Goal: Task Accomplishment & Management: Manage account settings

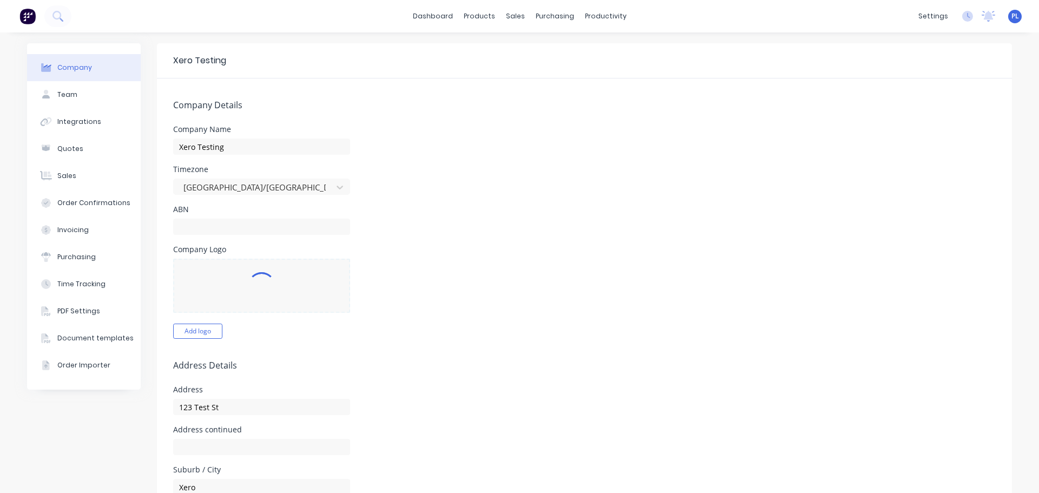
select select "AU"
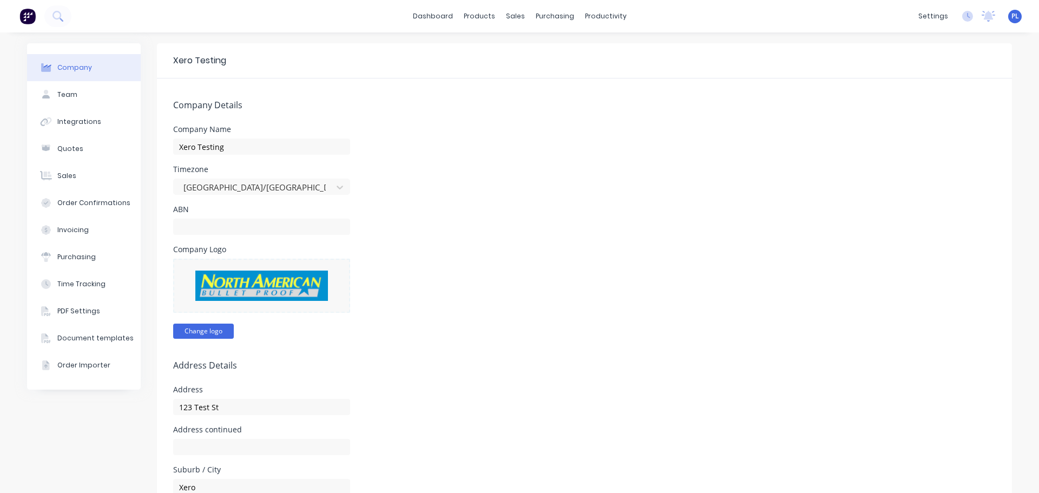
click at [202, 333] on button "Change logo" at bounding box center [203, 330] width 61 height 15
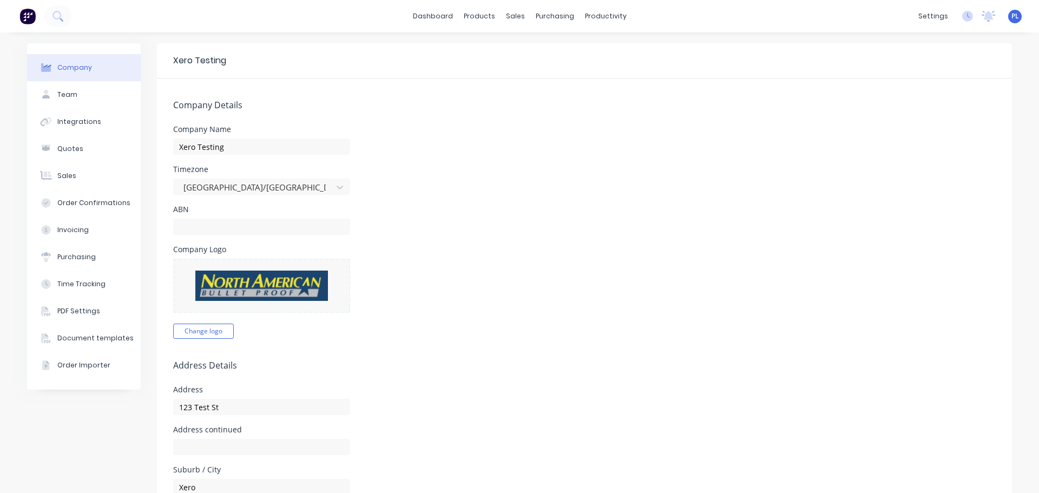
click at [332, 347] on form "Company Details Company Name Xero Testing Timezone Australia/Sydney ABN Company…" at bounding box center [584, 502] width 855 height 848
click at [561, 45] on link "Purchase Orders" at bounding box center [595, 52] width 143 height 22
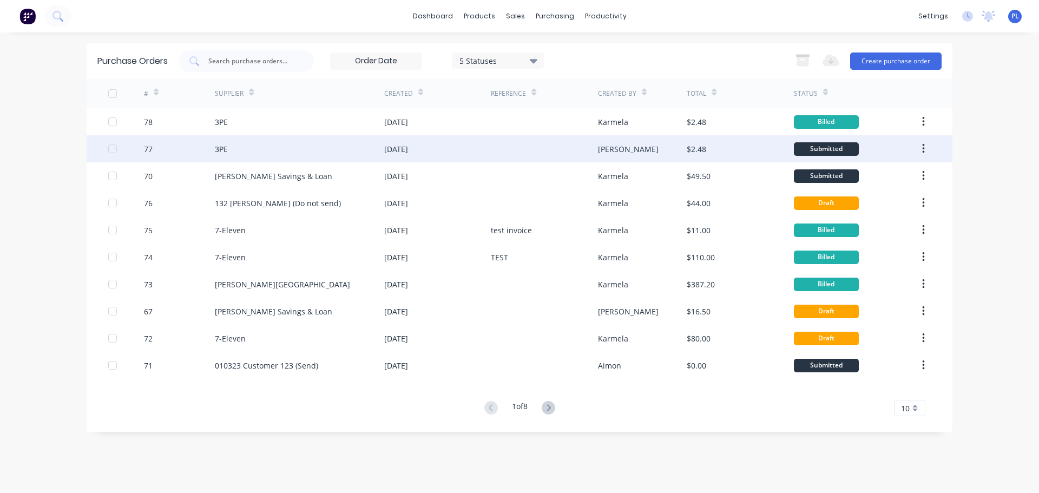
click at [620, 154] on div "Peter" at bounding box center [642, 148] width 89 height 27
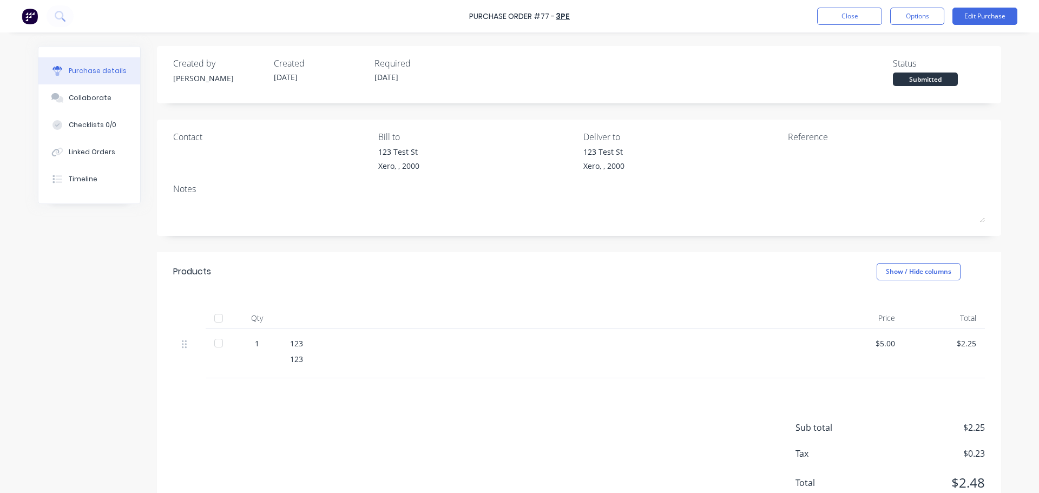
click at [936, 4] on div "Purchase Order #77 - 3PE Close Options Edit Purchase" at bounding box center [519, 16] width 1039 height 32
click at [940, 10] on button "Options" at bounding box center [917, 16] width 54 height 17
click at [870, 48] on div "Print / Email" at bounding box center [892, 44] width 83 height 16
click at [861, 74] on button "With pricing" at bounding box center [892, 66] width 103 height 22
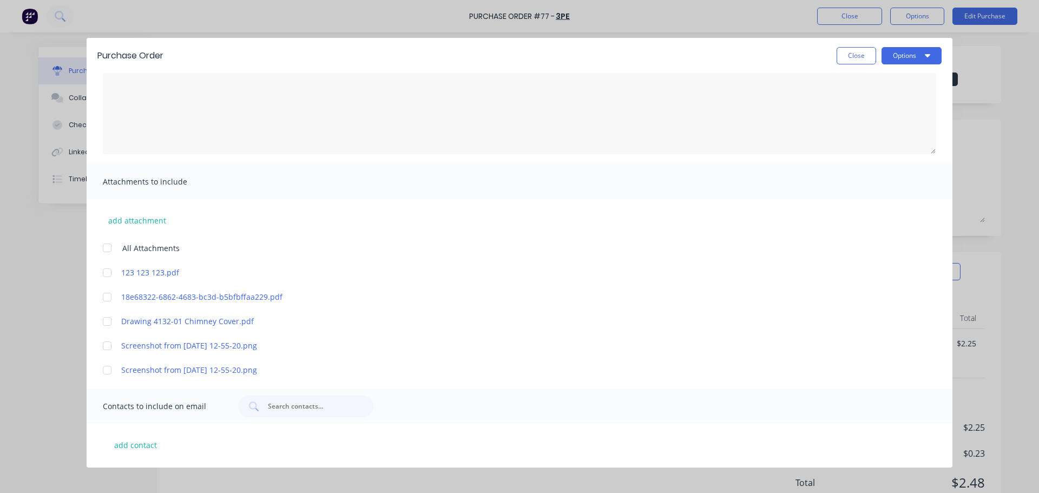
scroll to position [98, 0]
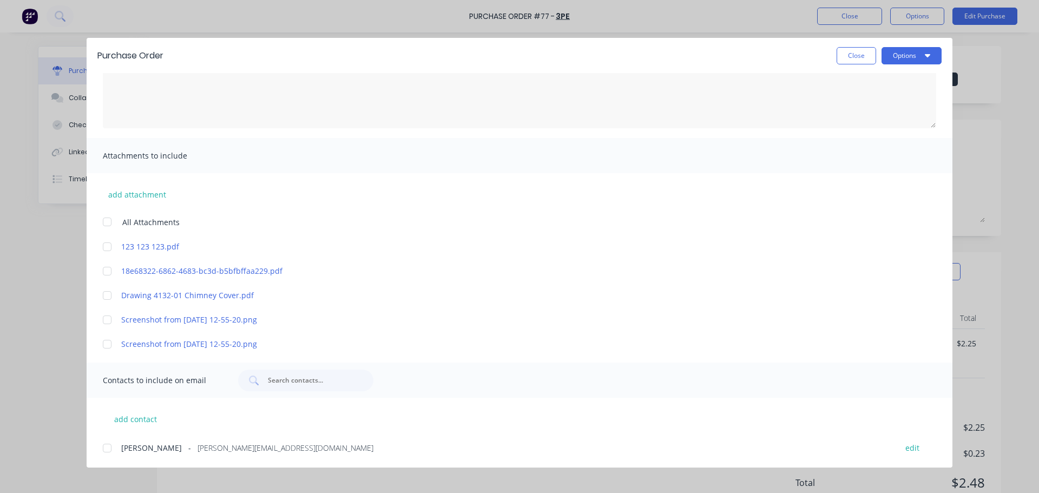
drag, startPoint x: 107, startPoint y: 448, endPoint x: 116, endPoint y: 444, distance: 9.9
click at [107, 447] on div at bounding box center [107, 448] width 22 height 22
click at [909, 60] on button "Options" at bounding box center [911, 55] width 60 height 17
click at [889, 128] on div "Email" at bounding box center [889, 126] width 83 height 16
click at [867, 52] on button "Close" at bounding box center [855, 55] width 39 height 17
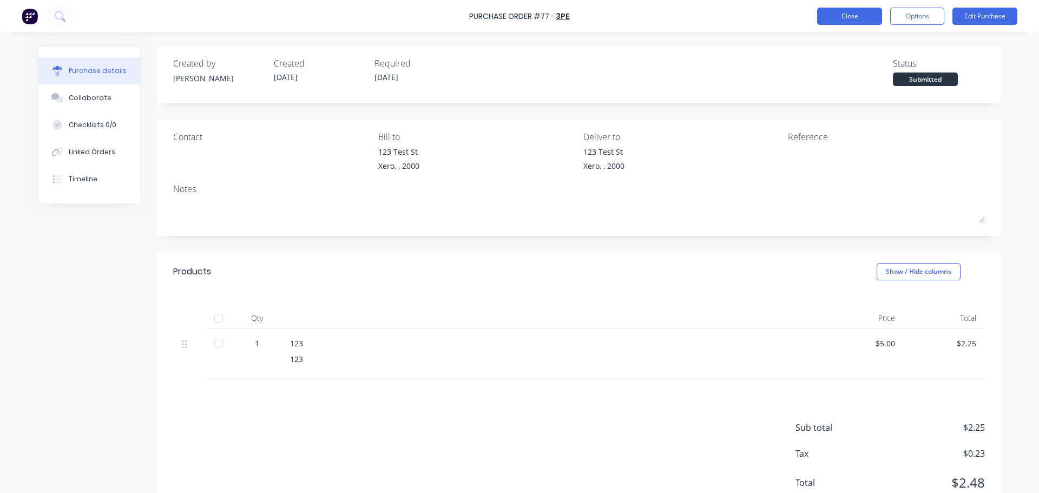
click at [857, 10] on button "Close" at bounding box center [849, 16] width 65 height 17
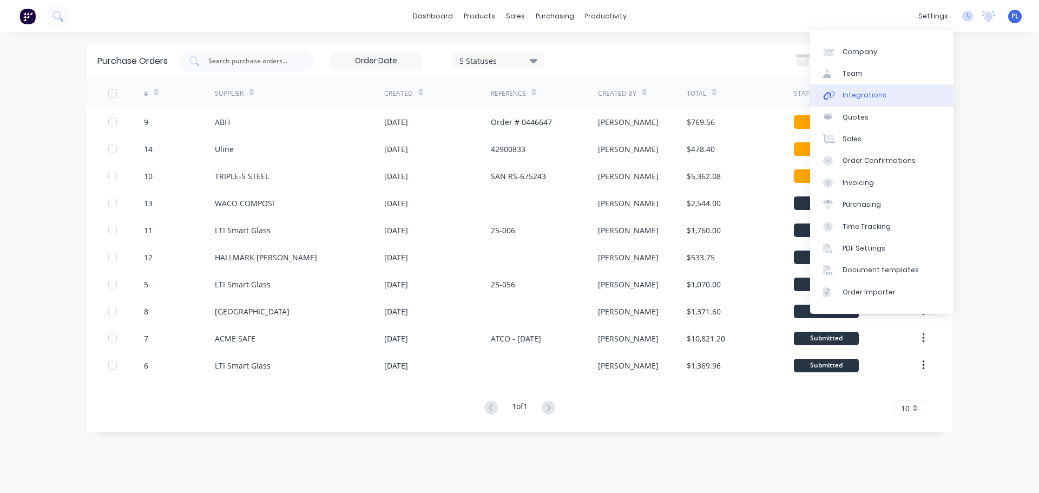
click at [852, 87] on link "Integrations" at bounding box center [881, 95] width 143 height 22
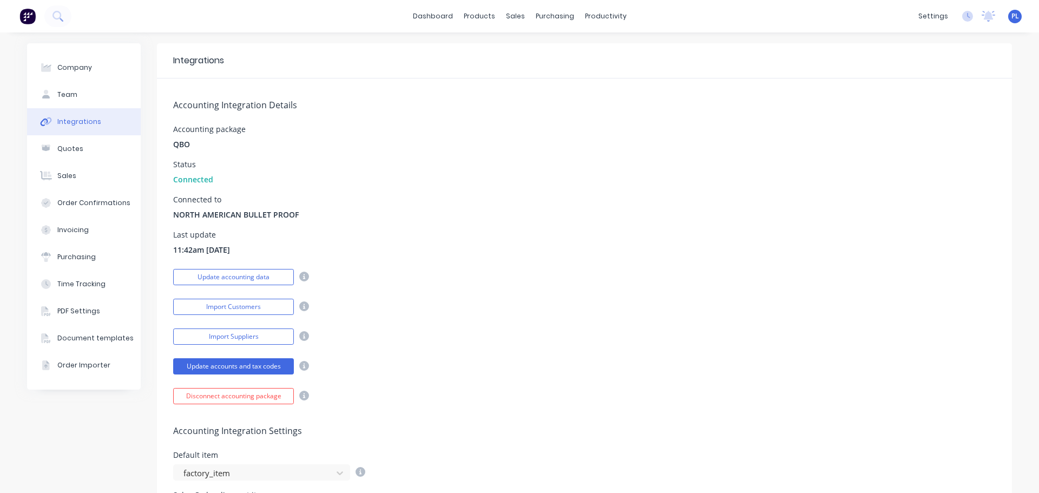
drag, startPoint x: 218, startPoint y: 249, endPoint x: 466, endPoint y: 245, distance: 247.8
click at [429, 244] on div "Last update 11:42am [DATE]" at bounding box center [584, 243] width 822 height 24
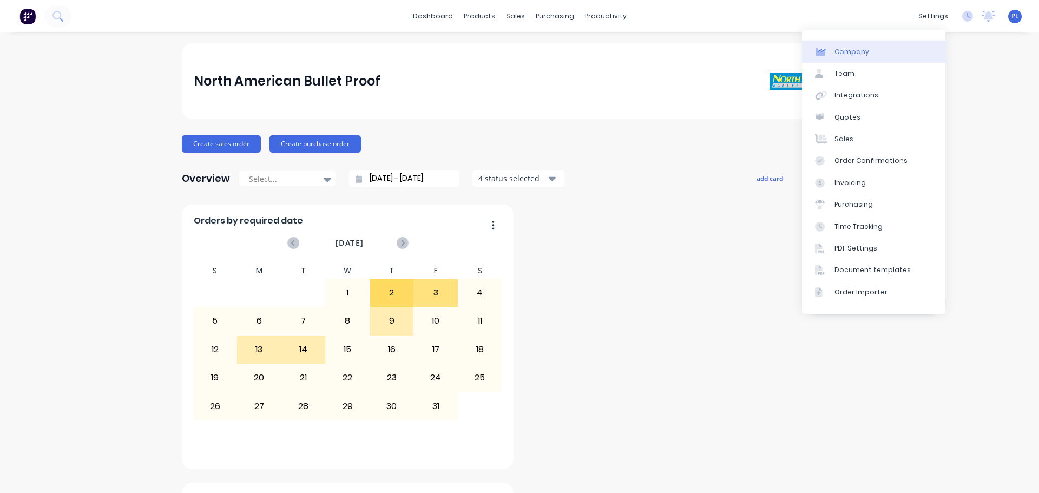
click at [890, 55] on link "Company" at bounding box center [873, 52] width 143 height 22
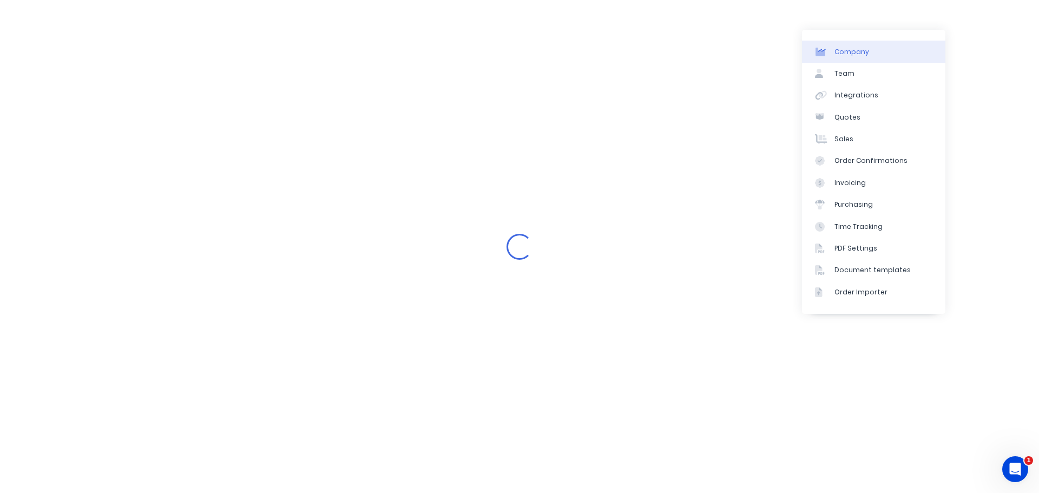
select select "US"
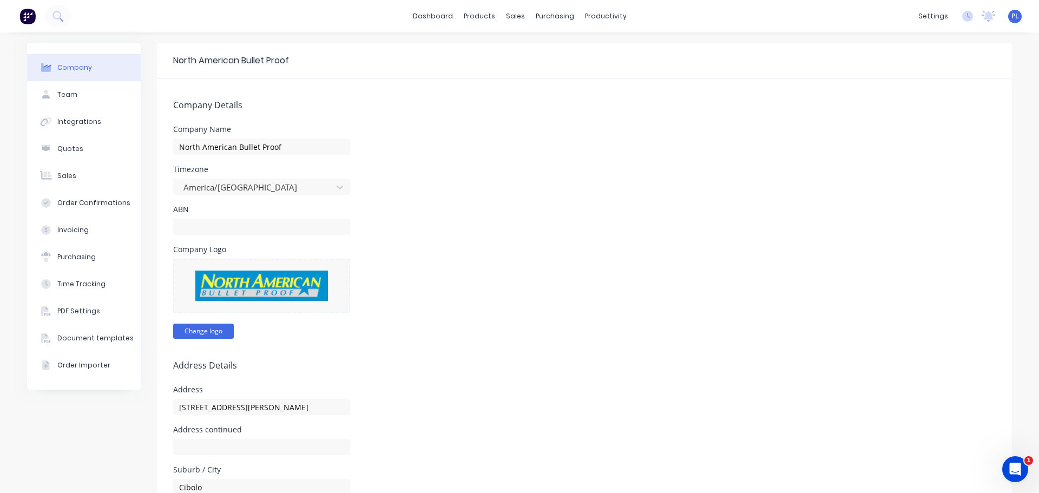
click at [200, 326] on button "Change logo" at bounding box center [203, 330] width 61 height 15
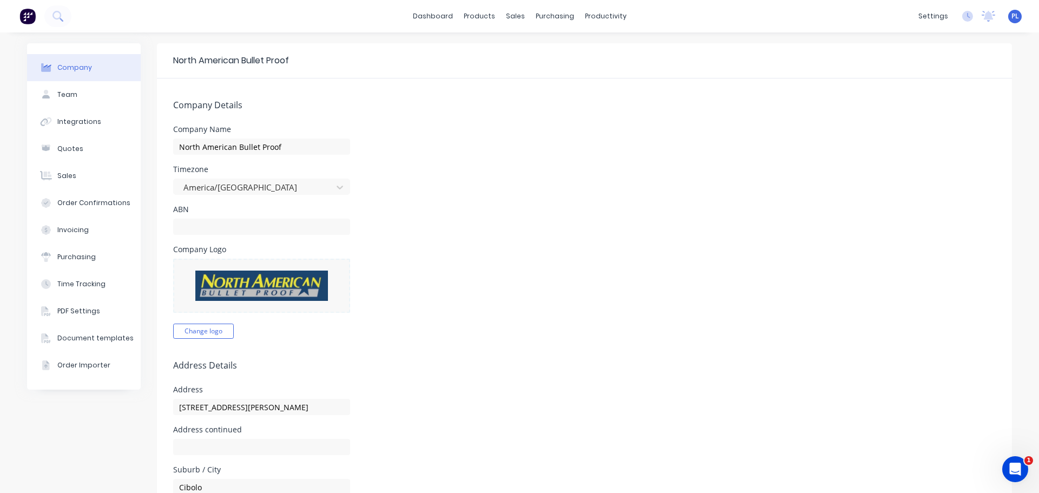
click at [647, 222] on div "ABN" at bounding box center [584, 220] width 822 height 29
click at [540, 235] on form "Company Details Company Name North American Bullet Proof Timezone America/Chica…" at bounding box center [584, 502] width 855 height 848
click at [537, 134] on div "Company Name North American Bullet Proof" at bounding box center [584, 139] width 822 height 29
click at [553, 57] on link "Purchase Orders" at bounding box center [595, 52] width 143 height 22
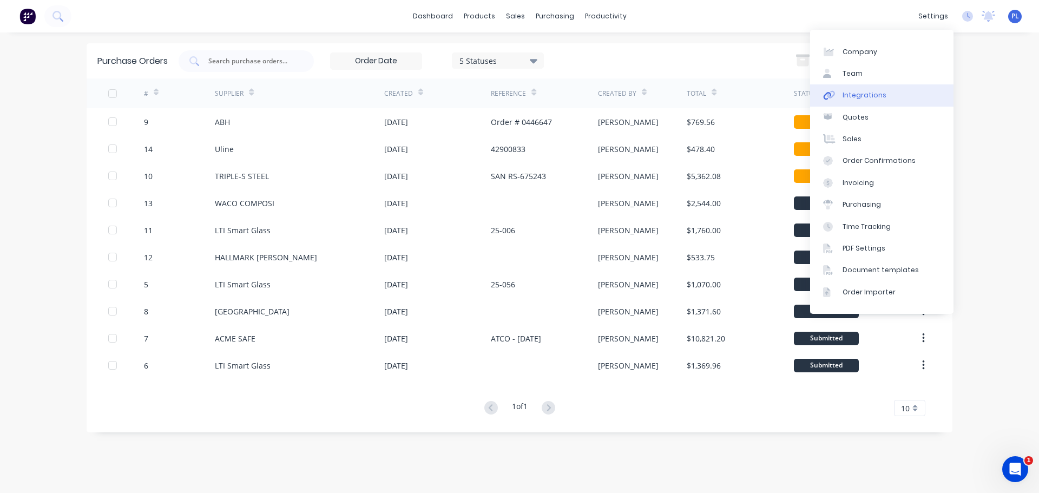
click at [885, 99] on link "Integrations" at bounding box center [881, 95] width 143 height 22
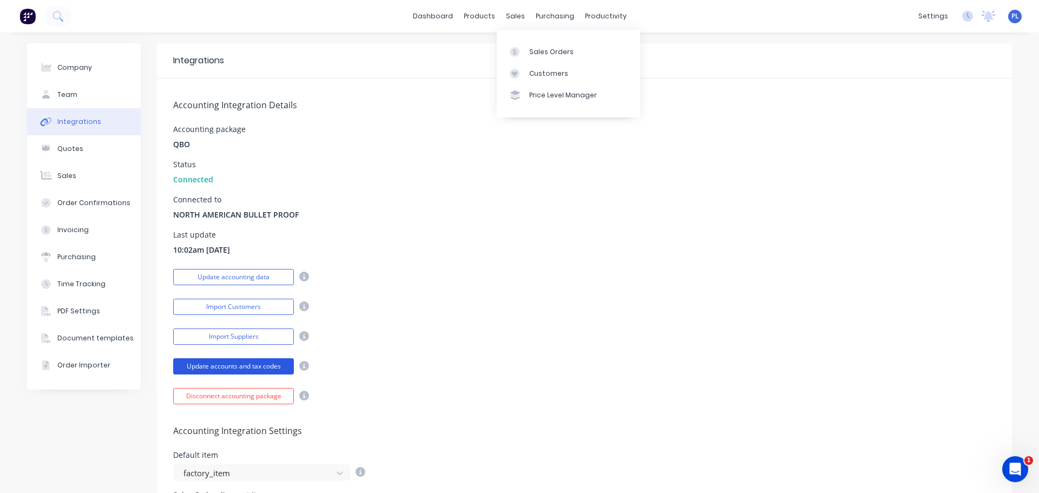
click at [265, 360] on button "Update accounts and tax codes" at bounding box center [233, 366] width 121 height 16
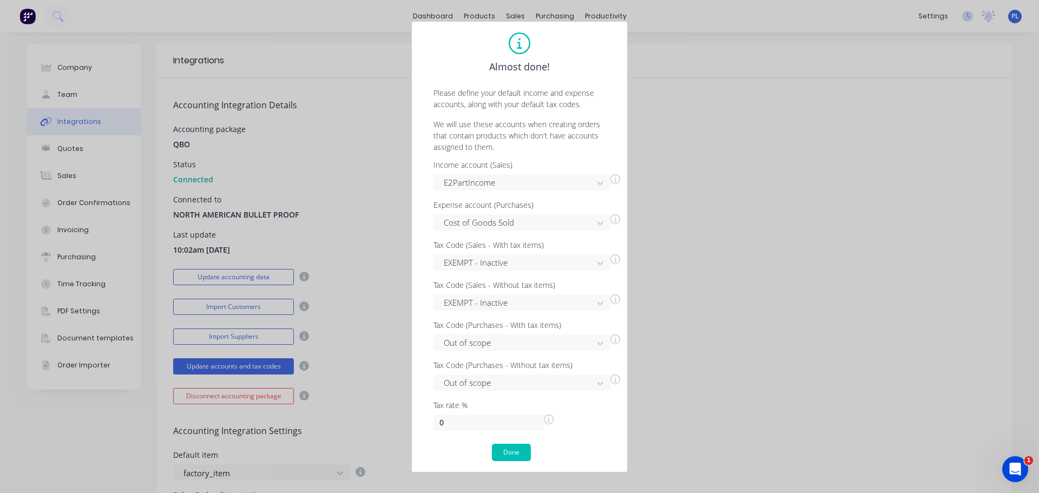
drag, startPoint x: 486, startPoint y: 141, endPoint x: 423, endPoint y: 369, distance: 236.9
click at [432, 385] on div "Income account (Sales) E2PartIncome Expense account (Purchases) Cost of Goods S…" at bounding box center [519, 295] width 194 height 269
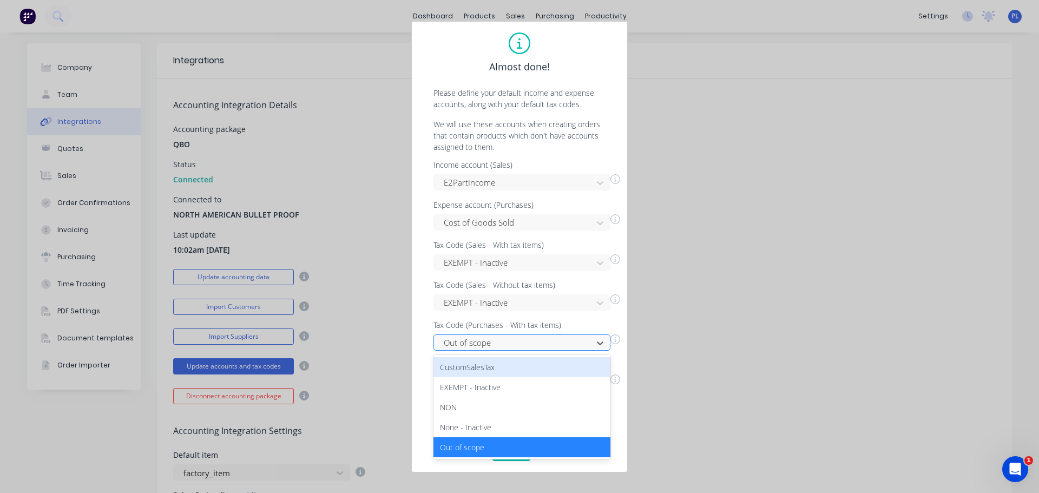
click at [513, 341] on div at bounding box center [514, 343] width 144 height 14
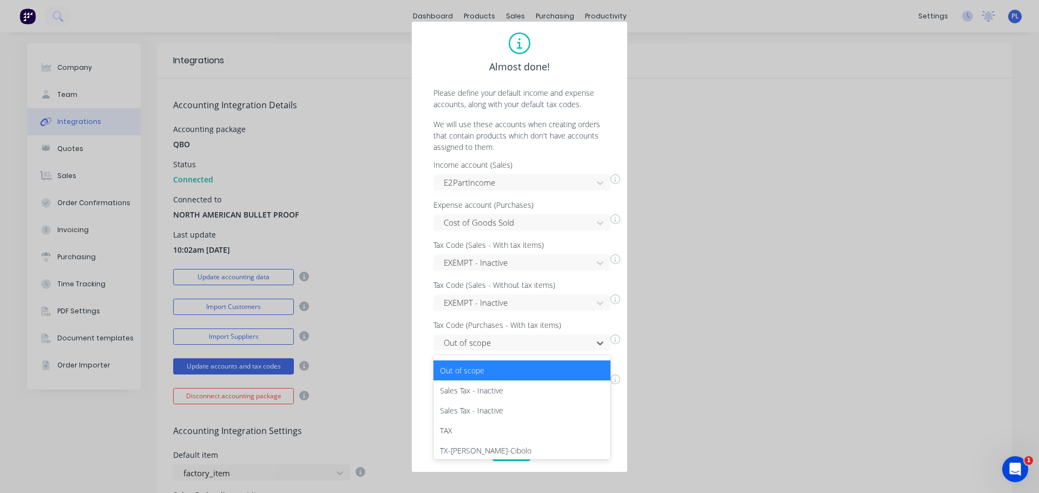
scroll to position [80, 0]
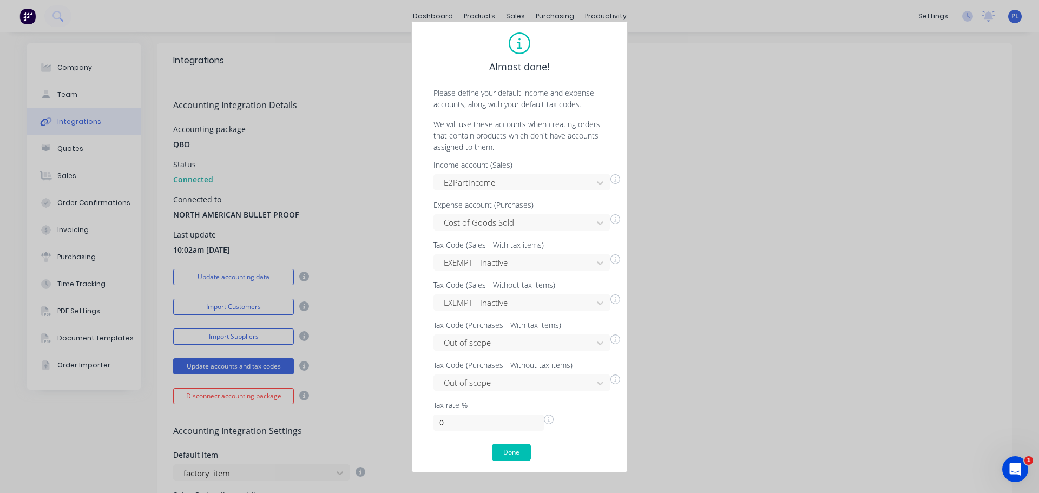
click at [510, 128] on p "We will use these accounts when creating orders that contain products which don…" at bounding box center [519, 135] width 194 height 34
click at [462, 351] on div "Income account (Sales) E2PartIncome Expense account (Purchases) Cost of Goods S…" at bounding box center [519, 295] width 194 height 269
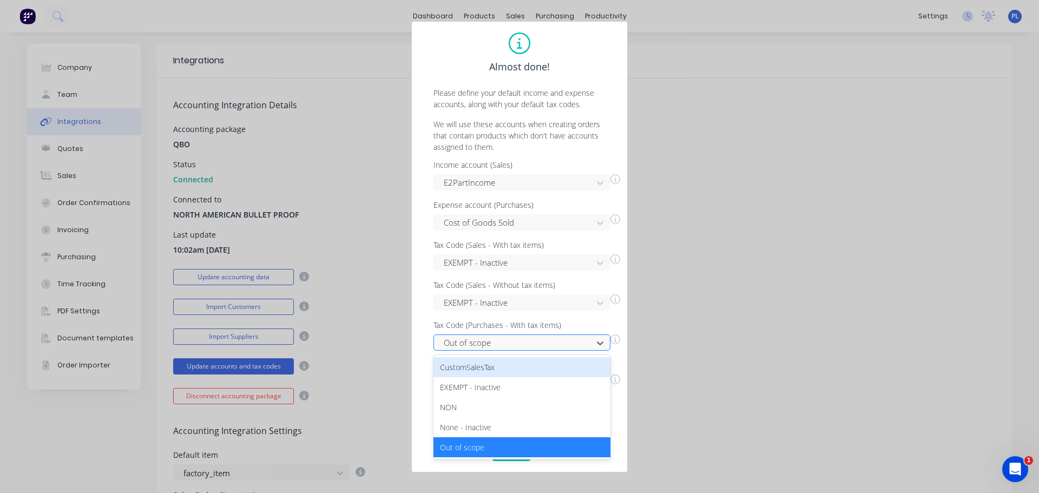
scroll to position [0, 0]
click at [460, 347] on div at bounding box center [514, 343] width 144 height 14
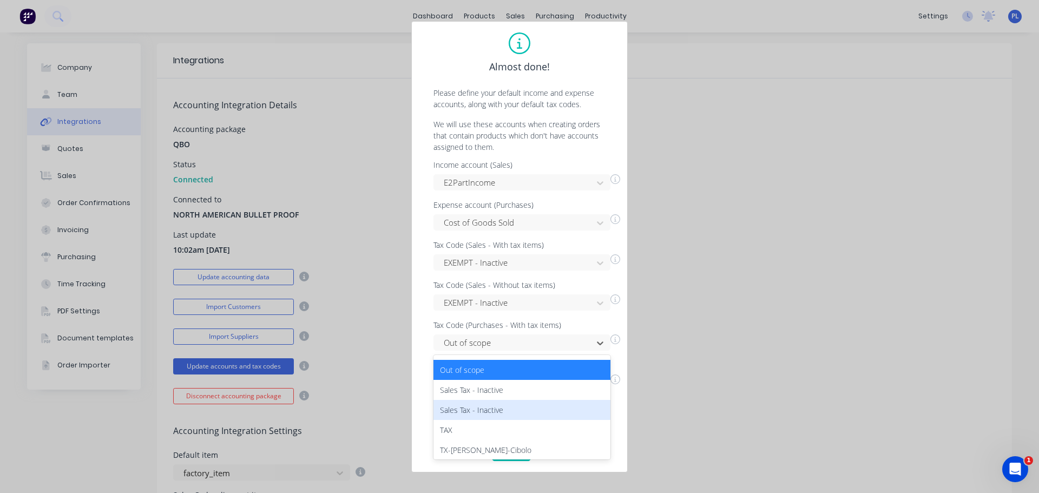
scroll to position [80, 0]
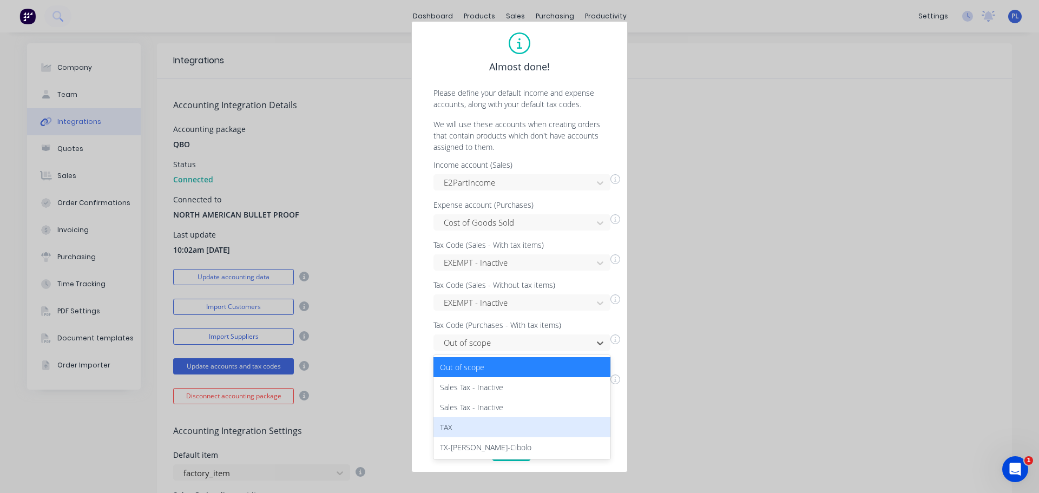
click at [461, 428] on div "TAX" at bounding box center [521, 427] width 177 height 20
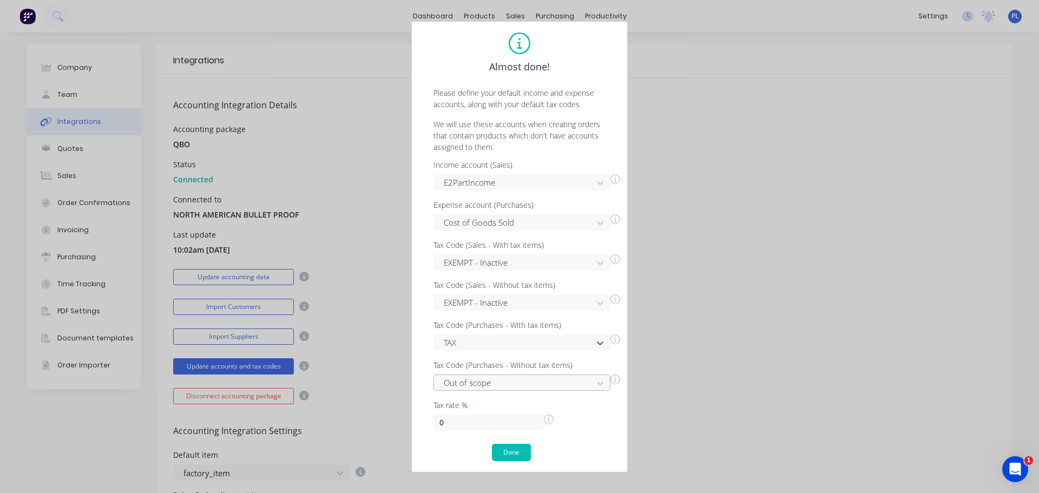
click at [457, 382] on div "Out of scope" at bounding box center [521, 382] width 177 height 16
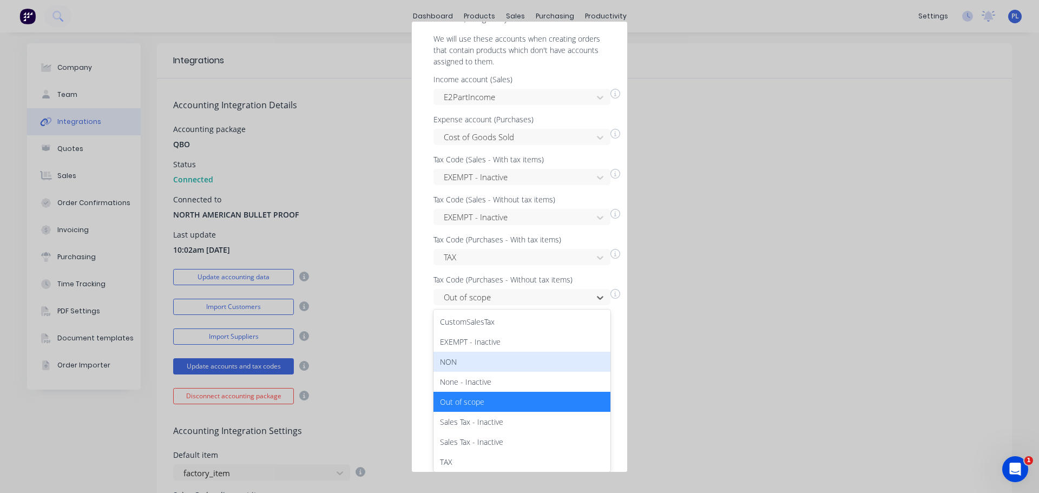
click at [461, 355] on div "NON" at bounding box center [521, 362] width 177 height 20
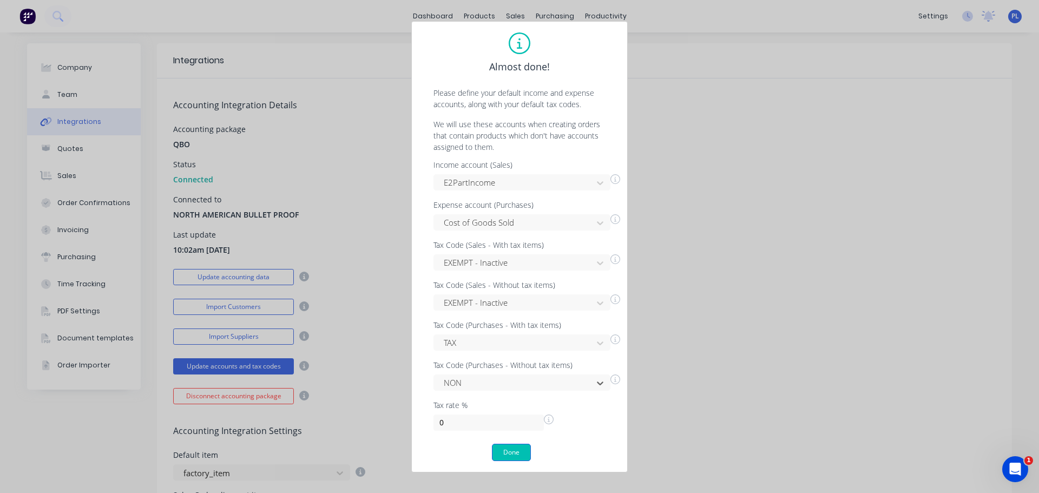
click at [515, 456] on button "Done" at bounding box center [511, 452] width 39 height 17
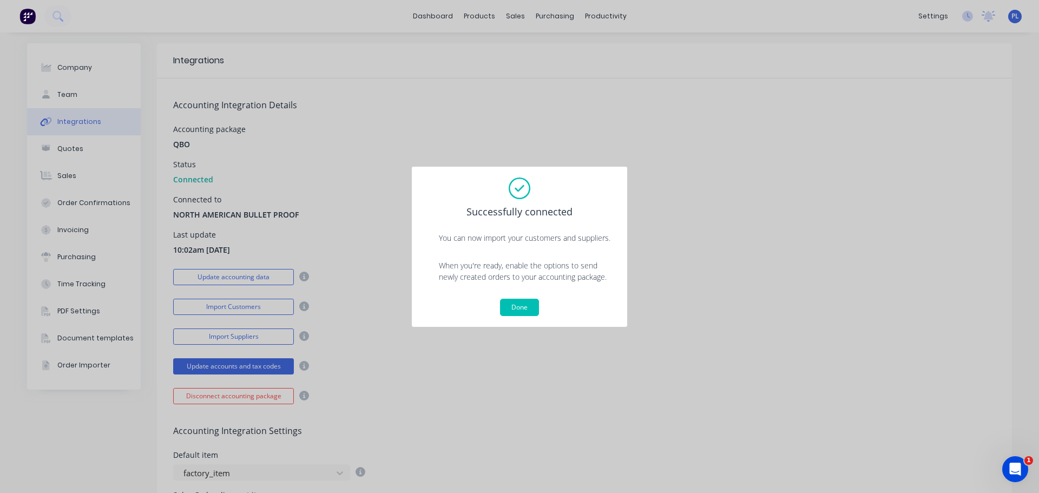
click at [527, 296] on div "Successfully connected You can now import your customers and suppliers. When yo…" at bounding box center [519, 246] width 194 height 138
click at [524, 300] on button "Done" at bounding box center [519, 307] width 39 height 17
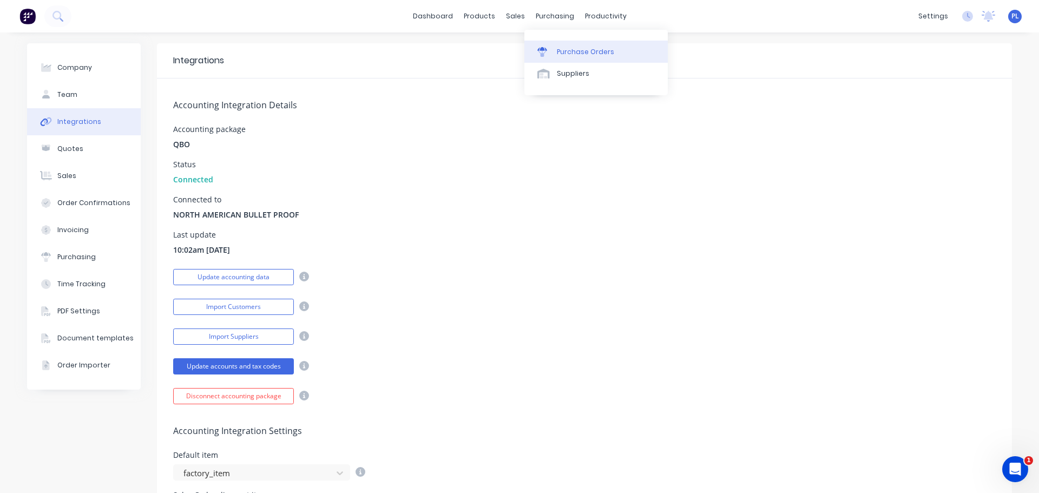
click at [564, 57] on link "Purchase Orders" at bounding box center [595, 52] width 143 height 22
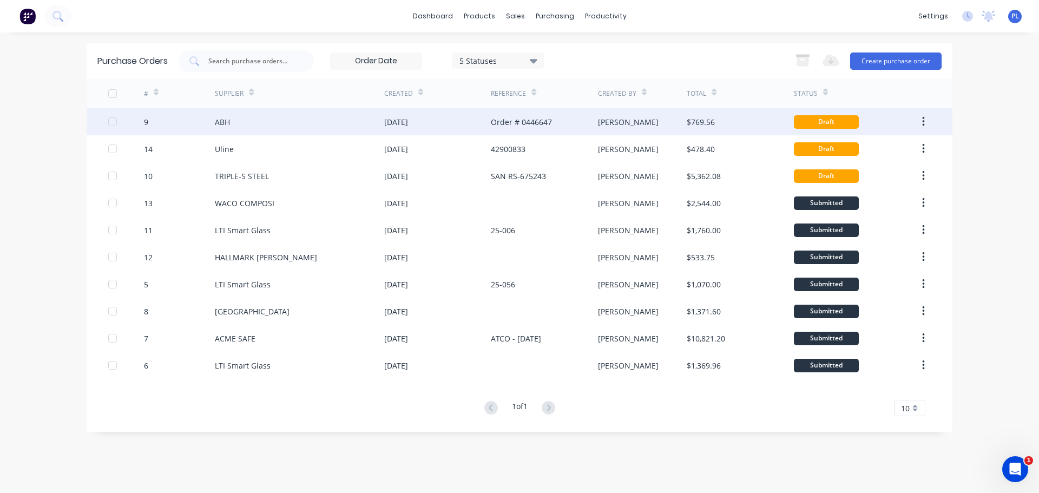
click at [502, 121] on div "Order # 0446647" at bounding box center [521, 121] width 61 height 11
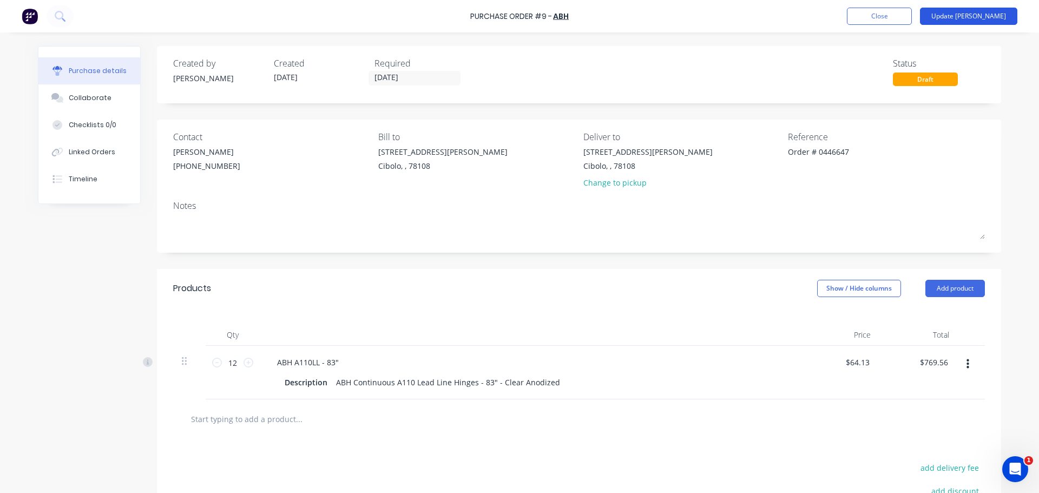
click at [1009, 16] on button "Update [PERSON_NAME]" at bounding box center [968, 16] width 97 height 17
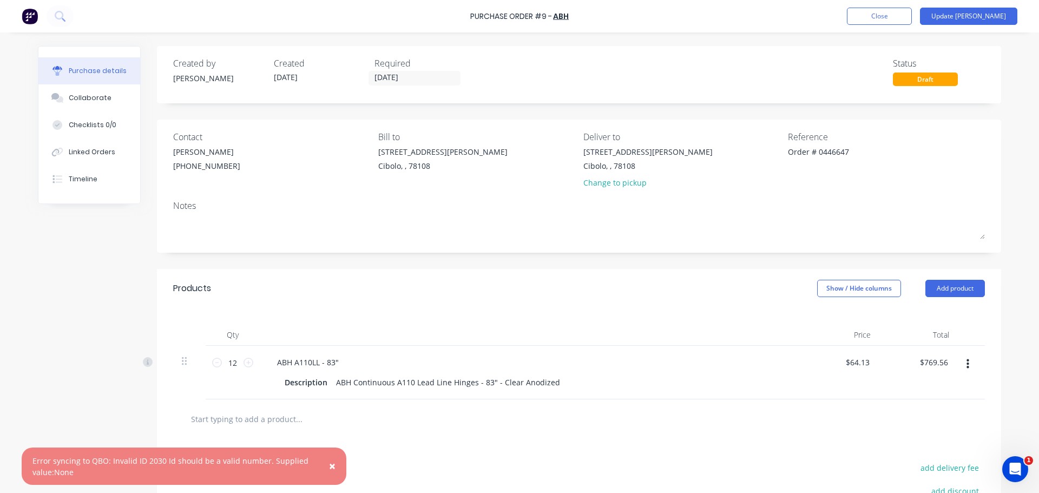
click at [329, 467] on span "×" at bounding box center [332, 465] width 6 height 15
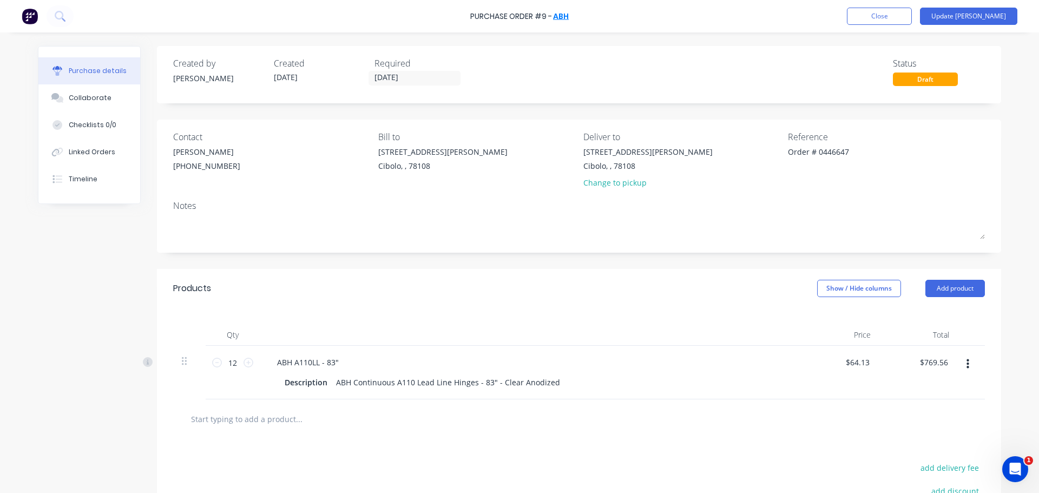
type textarea "x"
click at [560, 18] on link "ABH" at bounding box center [561, 16] width 16 height 11
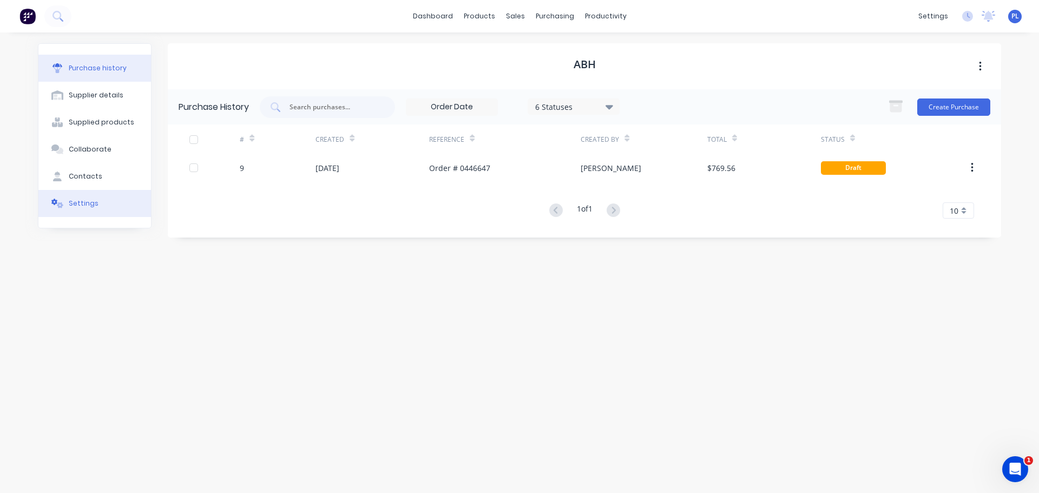
click at [72, 206] on div "Settings" at bounding box center [84, 204] width 30 height 10
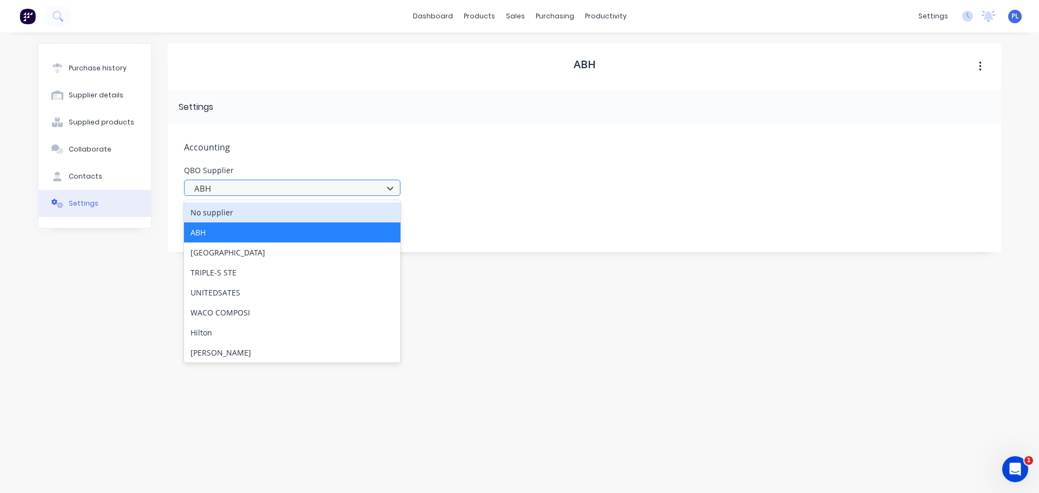
click at [316, 187] on div at bounding box center [285, 189] width 184 height 14
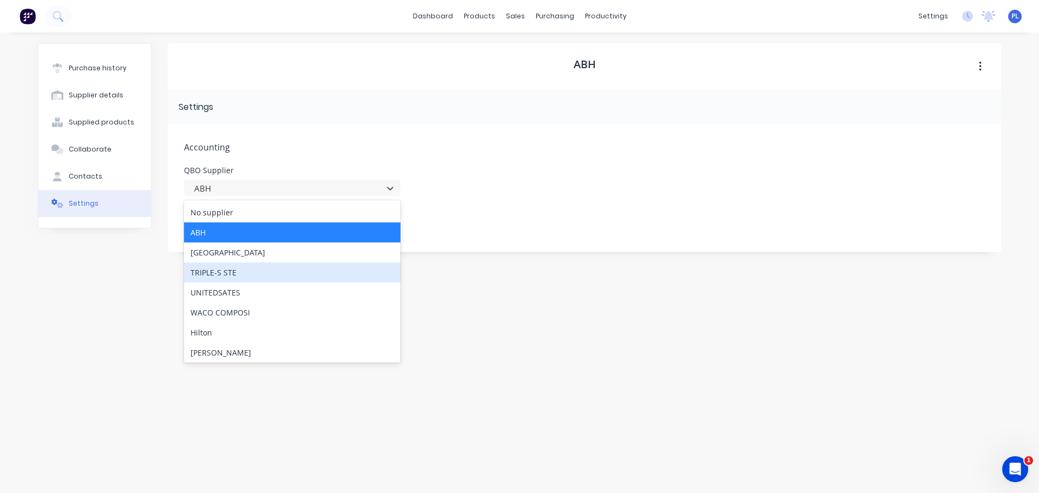
click at [597, 131] on div "Accounting QBO Supplier 8 results available. Use Up and Down to choose options,…" at bounding box center [584, 188] width 833 height 128
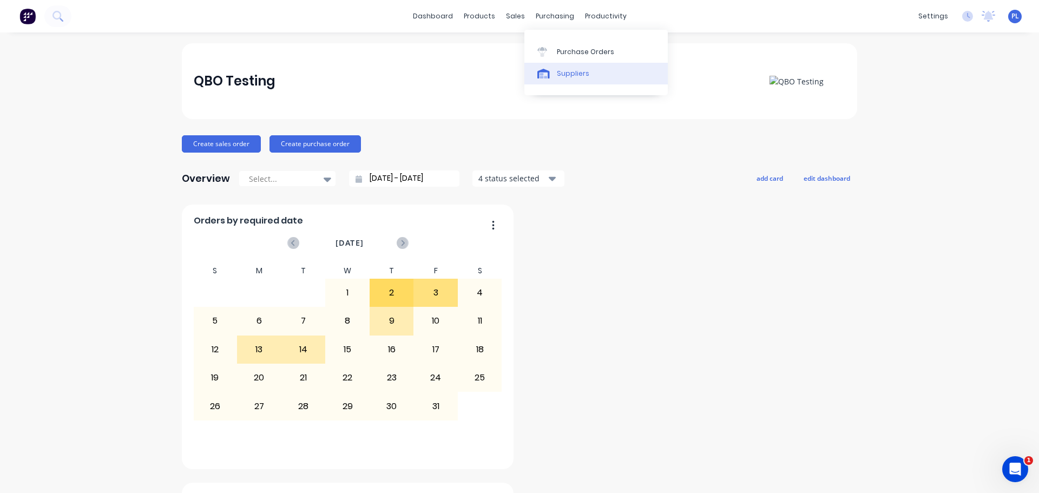
click at [560, 71] on div "Suppliers" at bounding box center [573, 74] width 32 height 10
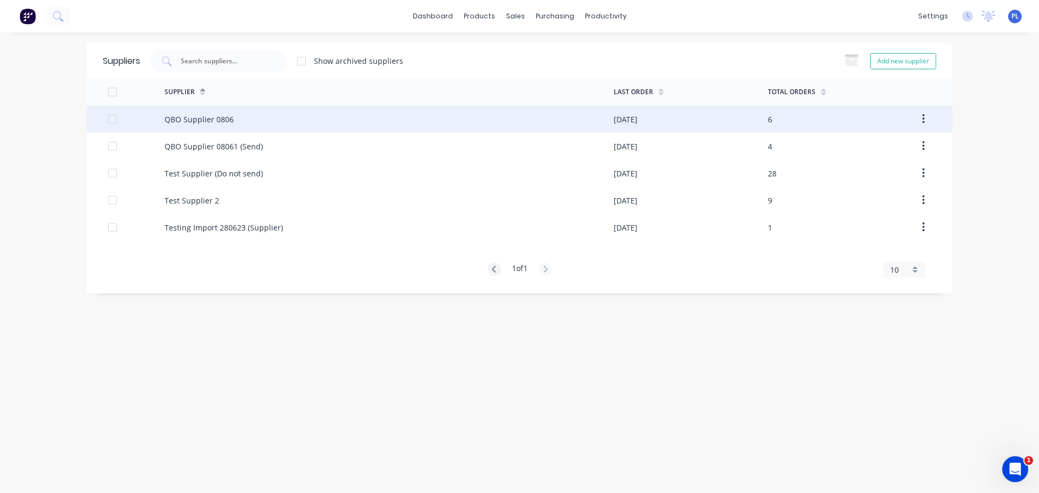
click at [233, 120] on div "QBO Supplier 0806" at bounding box center [388, 118] width 449 height 27
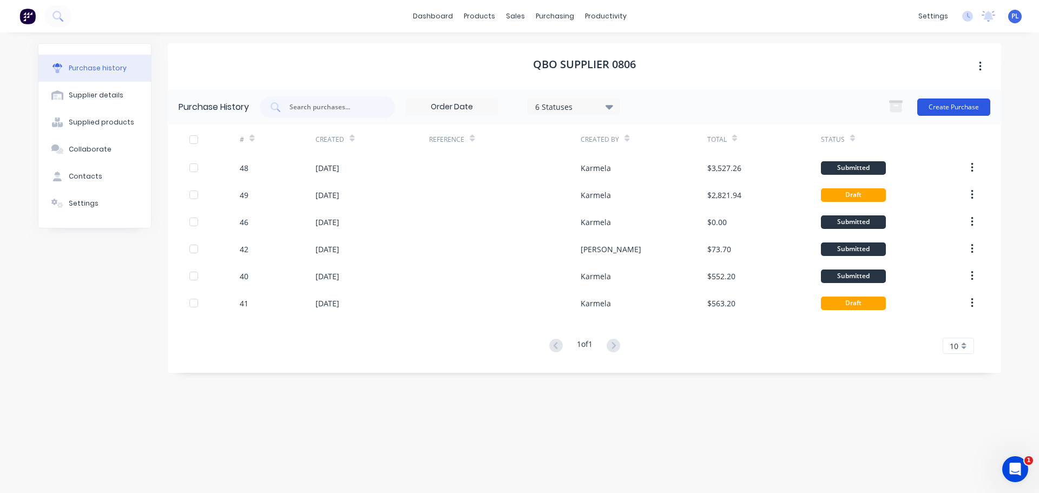
click at [966, 109] on button "Create Purchase" at bounding box center [953, 106] width 73 height 17
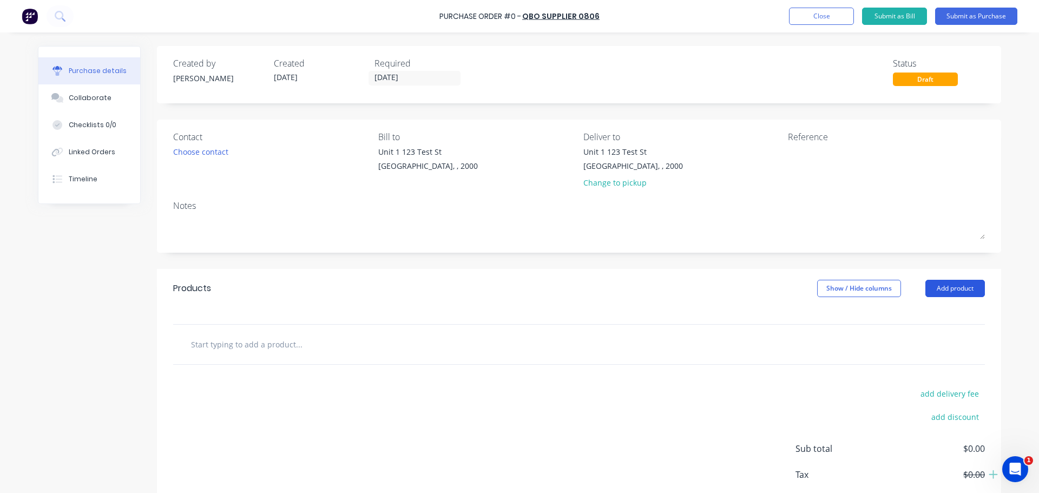
click at [957, 290] on button "Add product" at bounding box center [955, 288] width 60 height 17
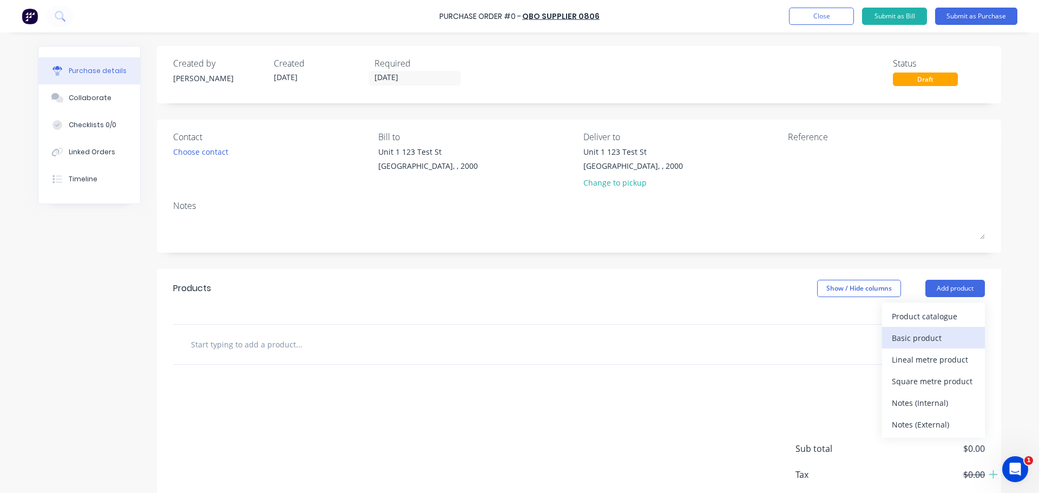
click at [921, 343] on div "Basic product" at bounding box center [932, 338] width 83 height 16
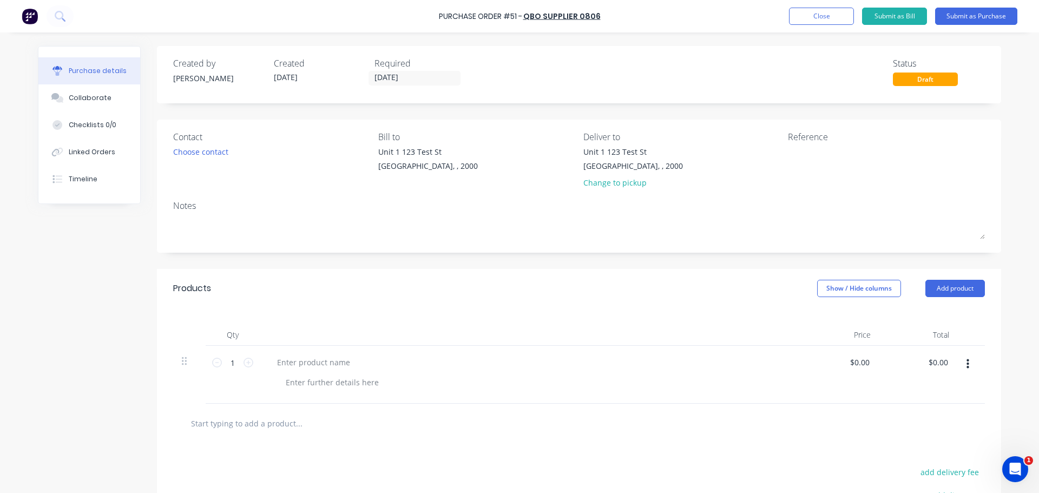
click at [286, 367] on div at bounding box center [313, 362] width 90 height 16
click at [311, 375] on div at bounding box center [332, 382] width 110 height 16
click at [827, 394] on div "$0.00 $0.00" at bounding box center [840, 375] width 78 height 58
click at [848, 366] on div "0.00 $0.00" at bounding box center [859, 362] width 25 height 16
type input "$50.00"
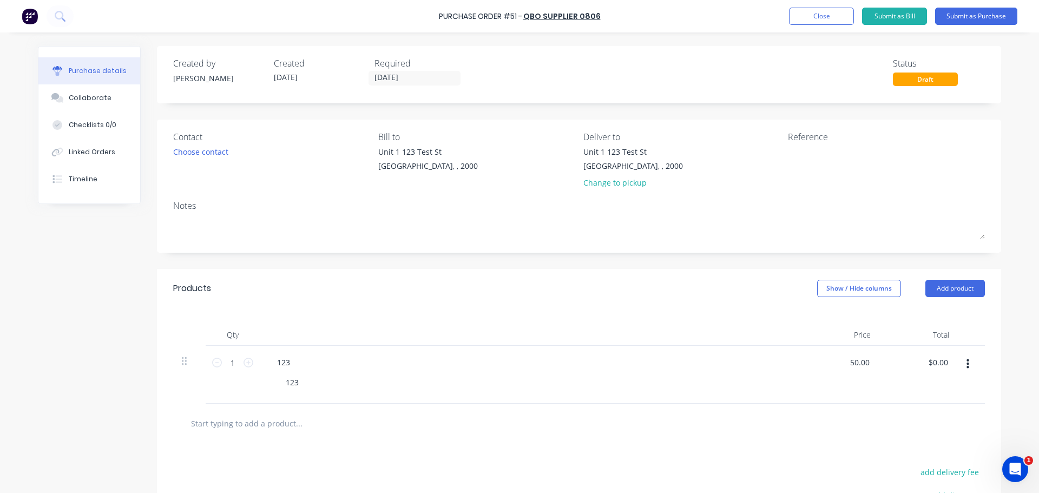
type input "$50.00"
click at [839, 389] on div "$50.00 $50.00" at bounding box center [840, 375] width 78 height 58
click at [977, 14] on button "Submit as Purchase" at bounding box center [976, 16] width 82 height 17
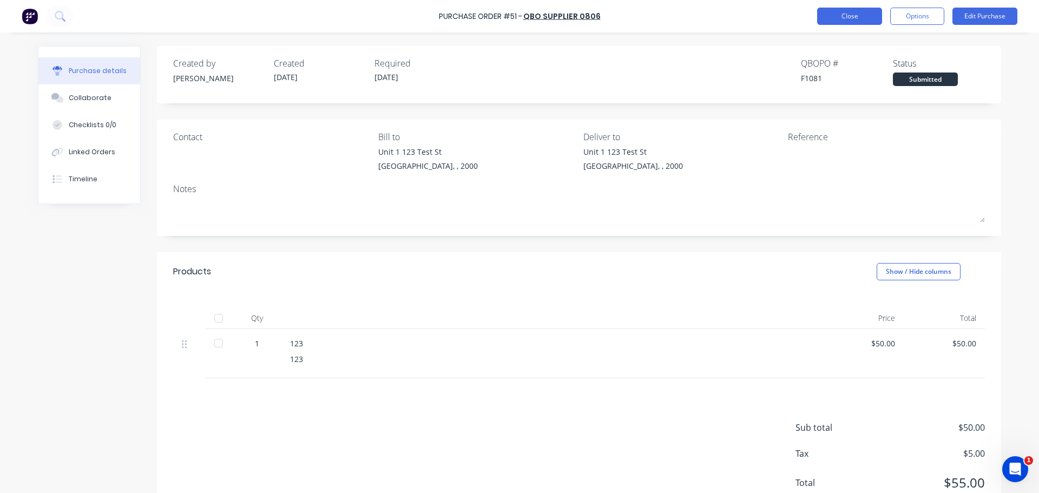
click at [828, 11] on button "Close" at bounding box center [849, 16] width 65 height 17
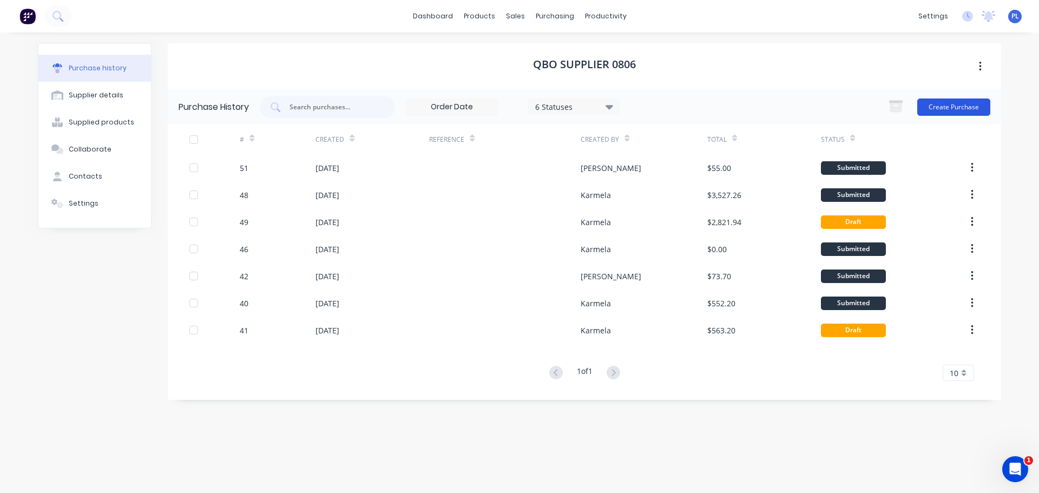
click at [949, 108] on button "Create Purchase" at bounding box center [953, 106] width 73 height 17
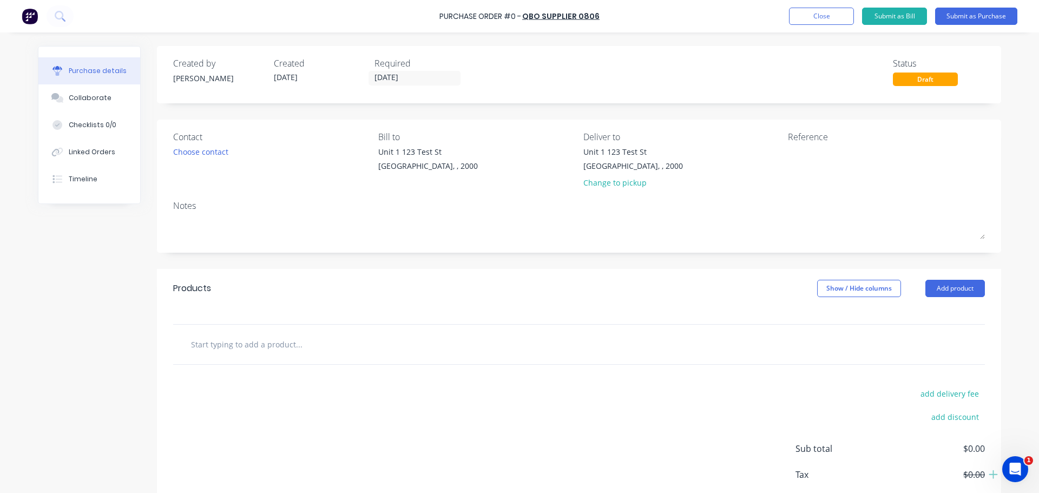
click at [945, 277] on div "Products Show / Hide columns Add product" at bounding box center [579, 288] width 844 height 39
click at [945, 290] on button "Add product" at bounding box center [955, 288] width 60 height 17
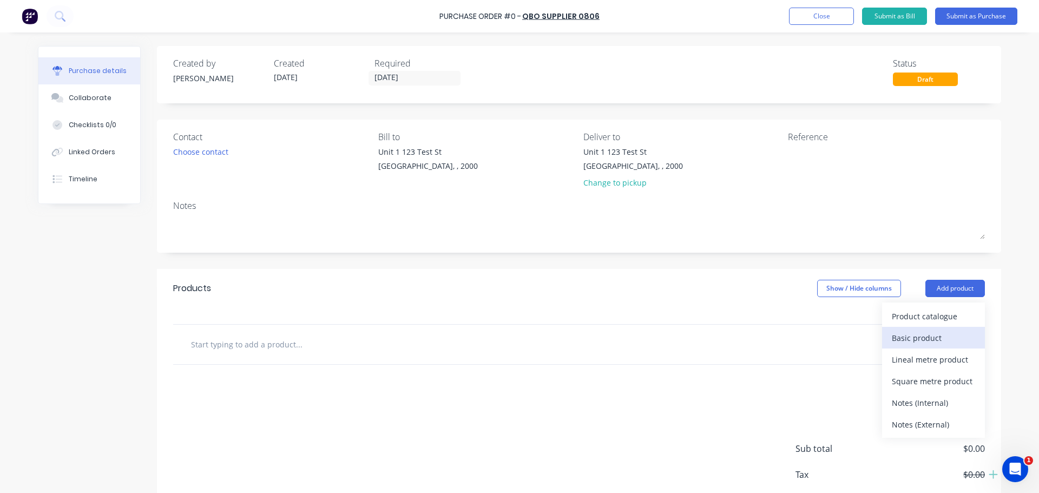
click at [911, 339] on div "Basic product" at bounding box center [932, 338] width 83 height 16
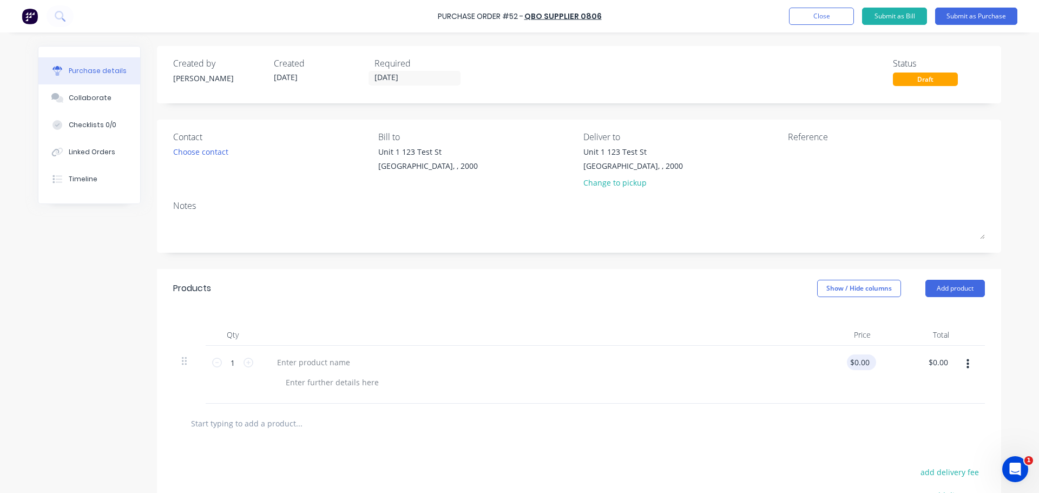
click at [863, 354] on div "$0.00 $0.00" at bounding box center [859, 362] width 25 height 16
click at [863, 356] on input "0.00" at bounding box center [861, 362] width 21 height 16
type input "$0.01"
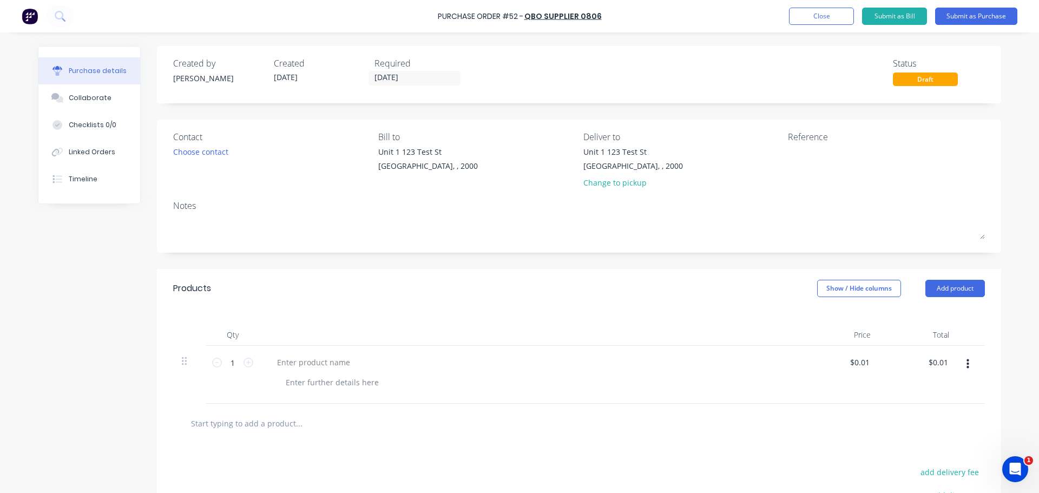
click at [644, 341] on div at bounding box center [530, 335] width 541 height 22
click at [850, 363] on input "0.01" at bounding box center [859, 362] width 25 height 16
click at [851, 363] on input "0.01" at bounding box center [861, 362] width 21 height 16
type input "$55.00"
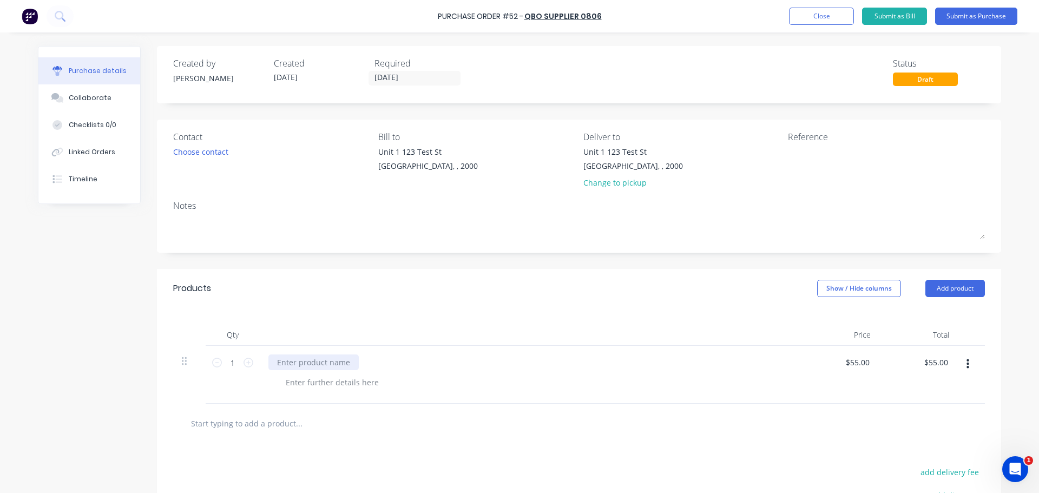
click at [320, 360] on div at bounding box center [313, 362] width 90 height 16
drag, startPoint x: 546, startPoint y: 342, endPoint x: 589, endPoint y: 333, distance: 43.3
click at [571, 336] on div at bounding box center [530, 335] width 541 height 22
click at [875, 16] on button "Submit as Bill" at bounding box center [894, 16] width 65 height 17
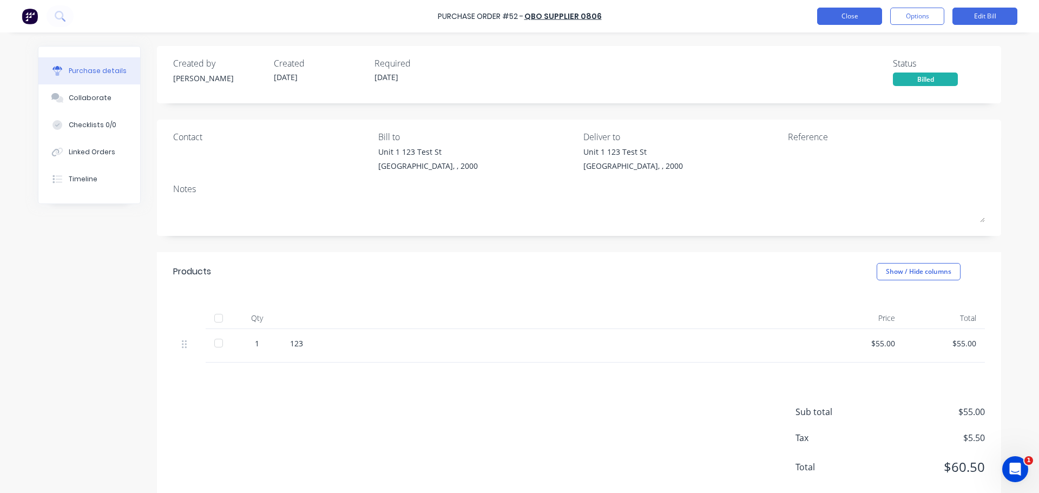
click at [828, 18] on button "Close" at bounding box center [849, 16] width 65 height 17
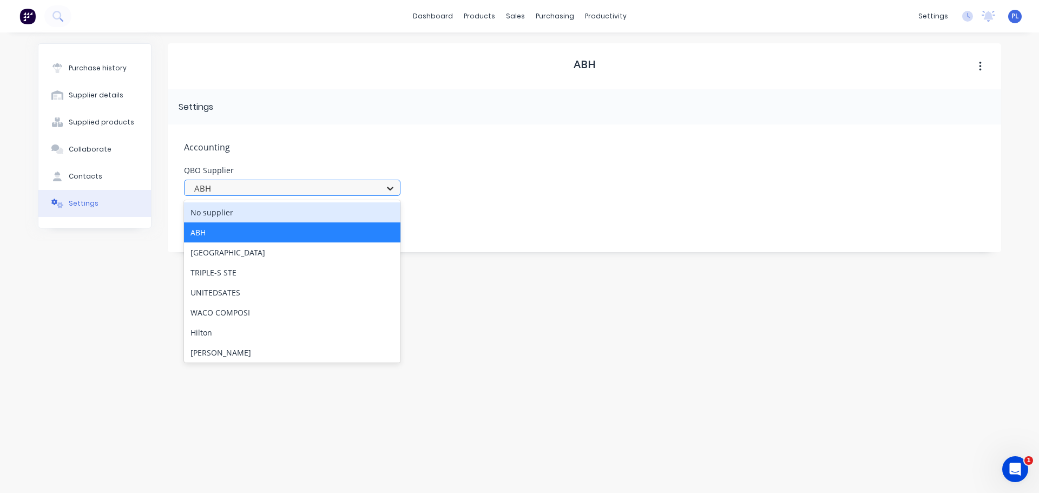
click at [387, 188] on icon at bounding box center [390, 188] width 11 height 11
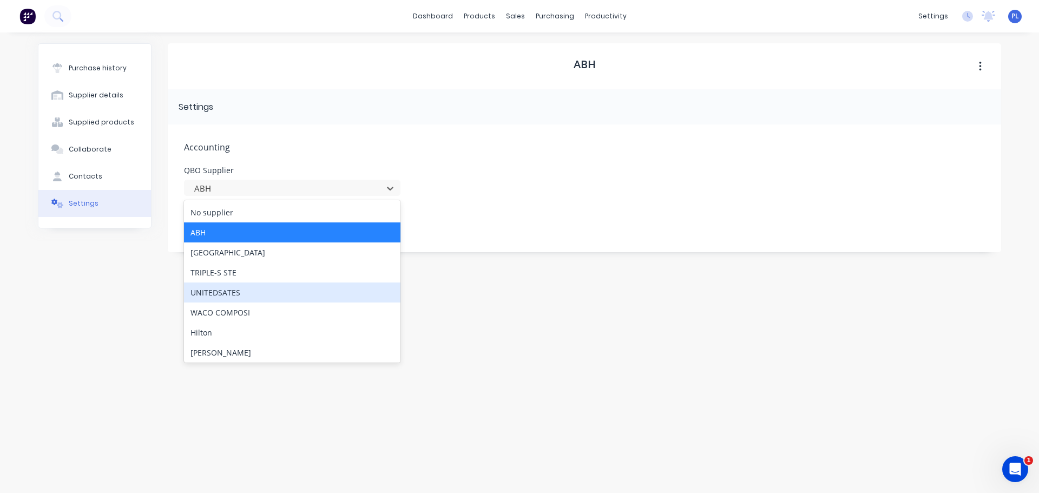
scroll to position [2, 0]
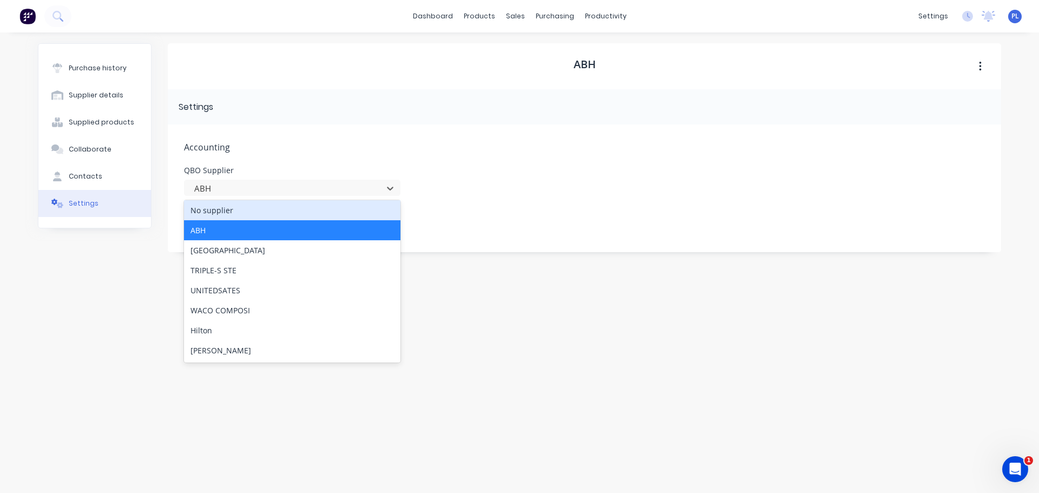
click at [254, 217] on div "No supplier" at bounding box center [292, 210] width 216 height 20
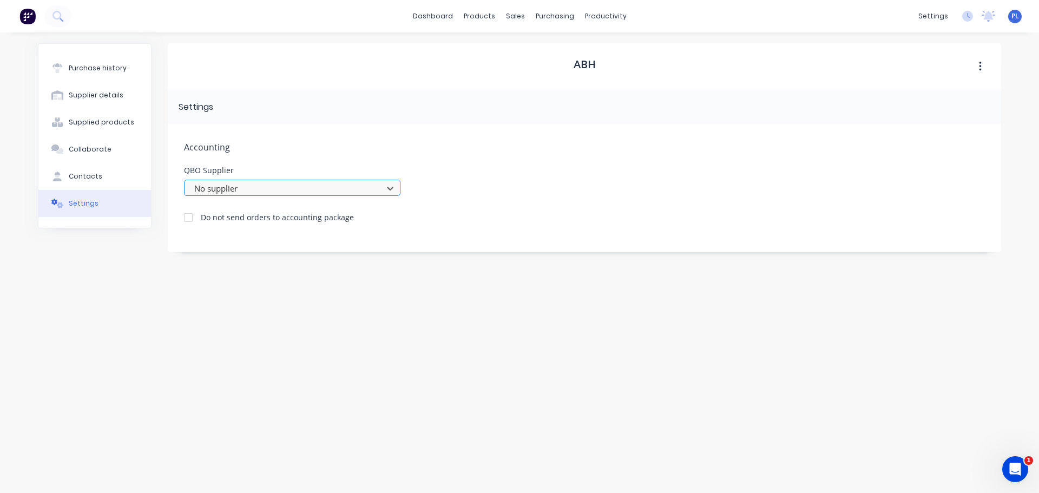
click at [224, 188] on div at bounding box center [285, 189] width 184 height 14
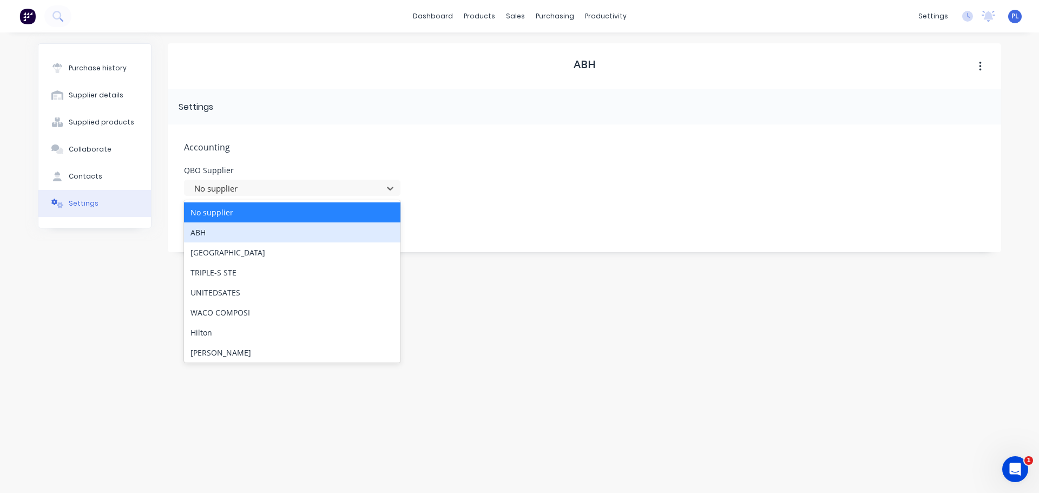
click at [240, 233] on div "ABH" at bounding box center [292, 232] width 216 height 20
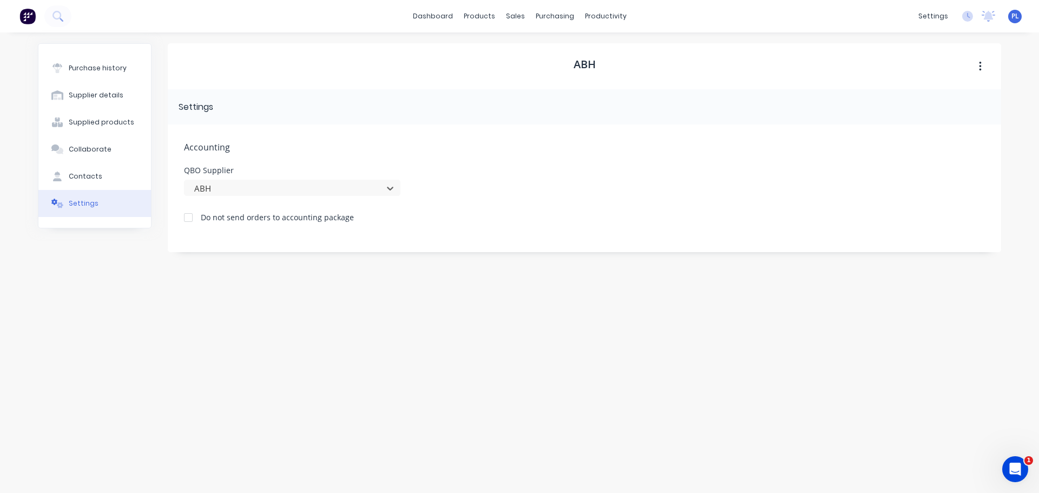
click at [536, 140] on div "Accounting QBO Supplier option ABH, selected. ABH Do not send orders to account…" at bounding box center [584, 188] width 833 height 128
click at [115, 58] on button "Purchase history" at bounding box center [94, 68] width 113 height 27
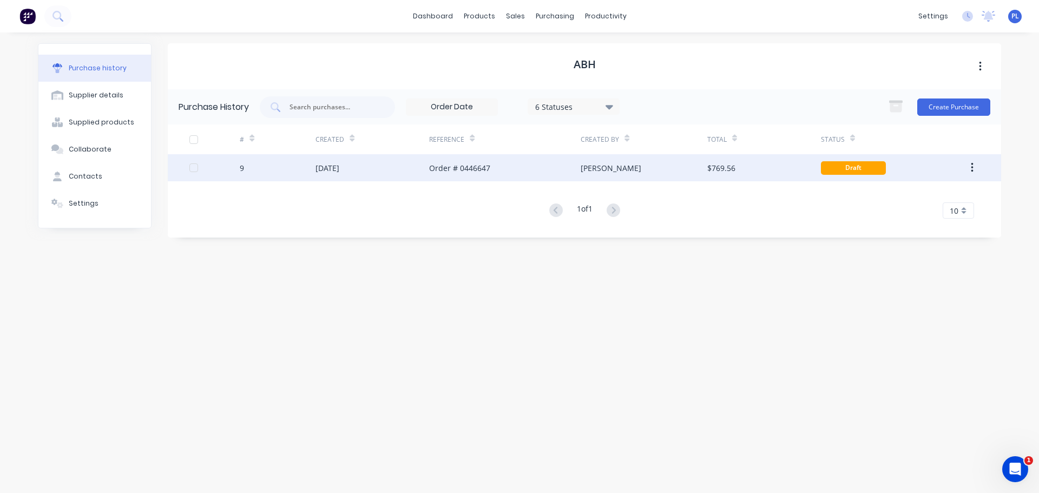
click at [682, 155] on div "[PERSON_NAME]" at bounding box center [643, 167] width 126 height 27
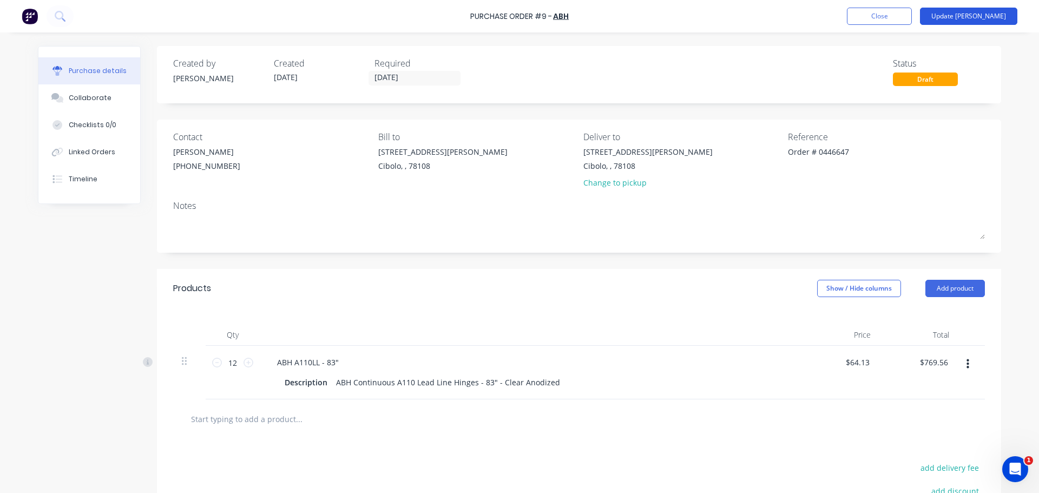
click at [976, 15] on button "Update [PERSON_NAME]" at bounding box center [968, 16] width 97 height 17
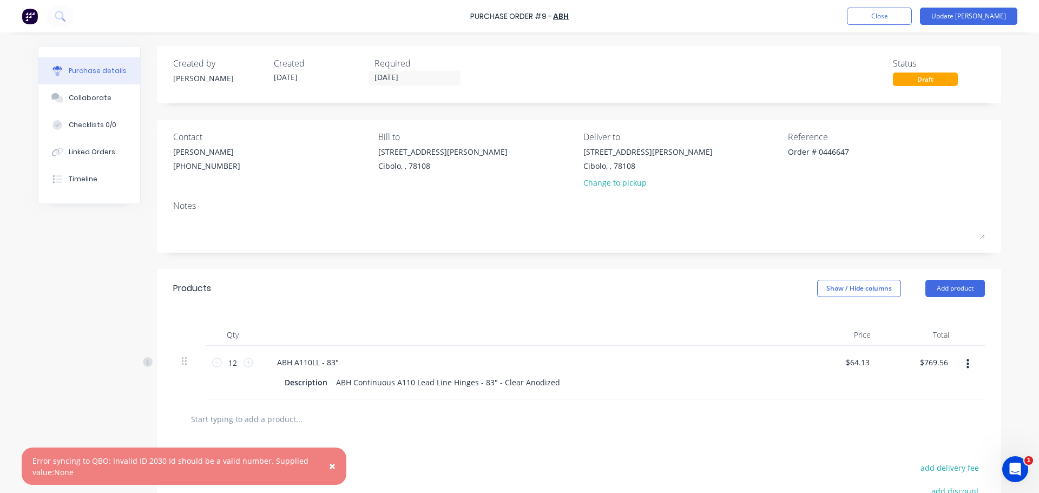
click at [341, 459] on button "×" at bounding box center [332, 466] width 28 height 26
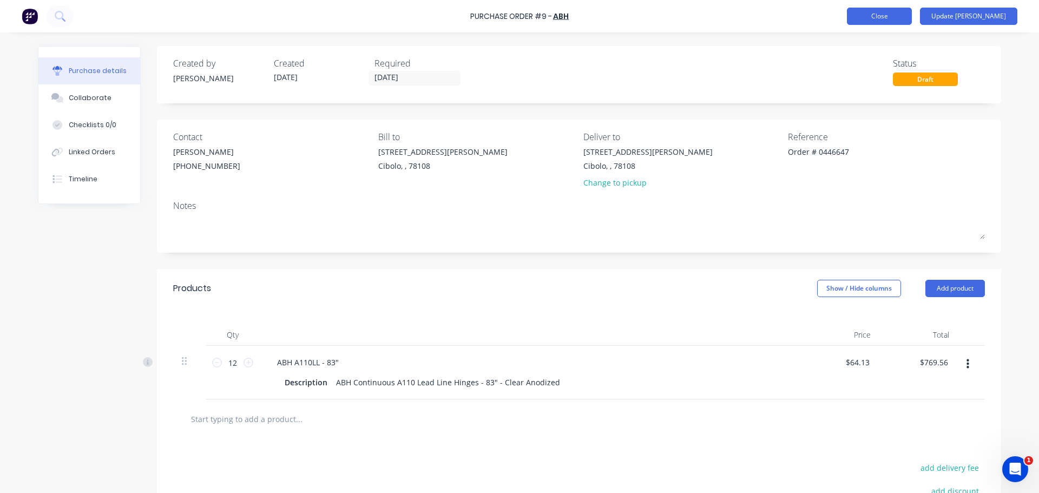
type textarea "x"
click at [884, 16] on button "Close" at bounding box center [879, 16] width 65 height 17
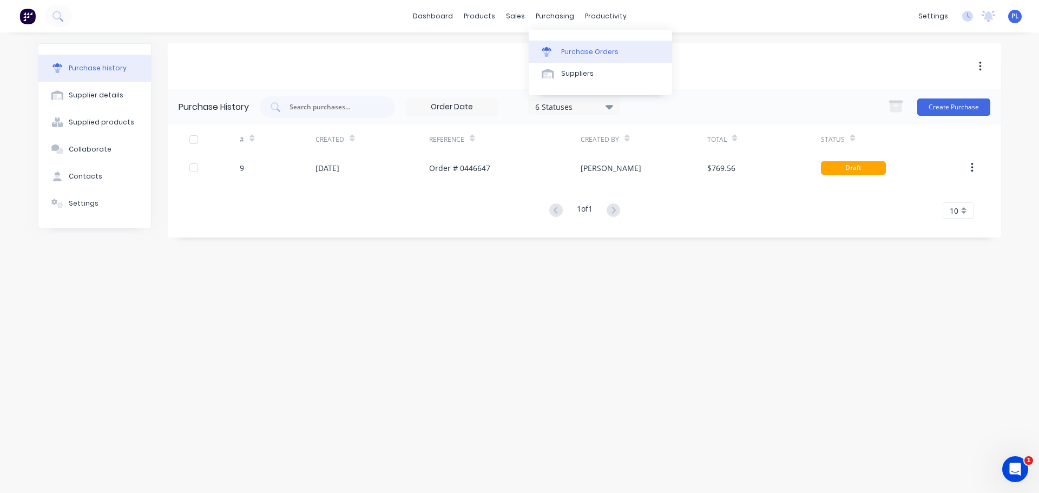
click at [564, 48] on div "Purchase Orders" at bounding box center [589, 52] width 57 height 10
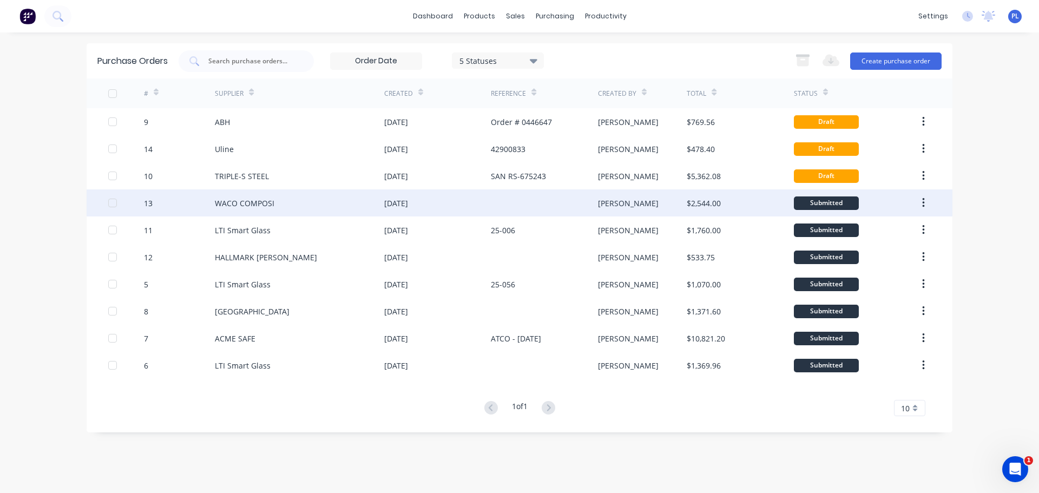
click at [595, 206] on div at bounding box center [544, 202] width 107 height 27
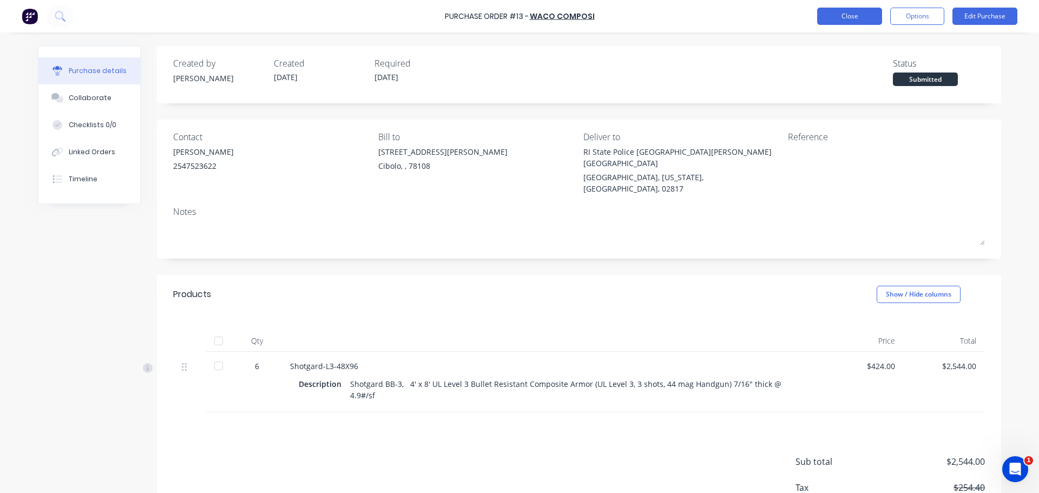
click at [858, 8] on button "Close" at bounding box center [849, 16] width 65 height 17
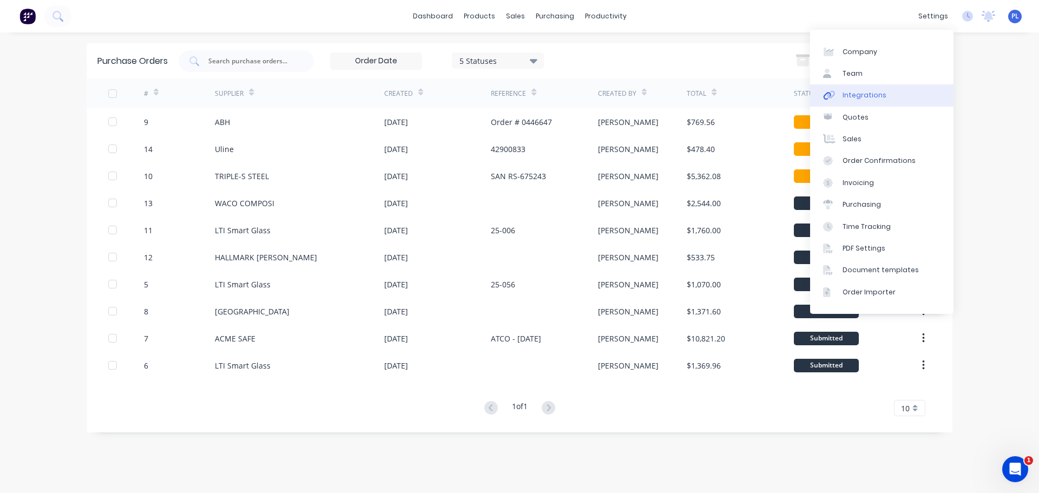
click at [887, 94] on link "Integrations" at bounding box center [881, 95] width 143 height 22
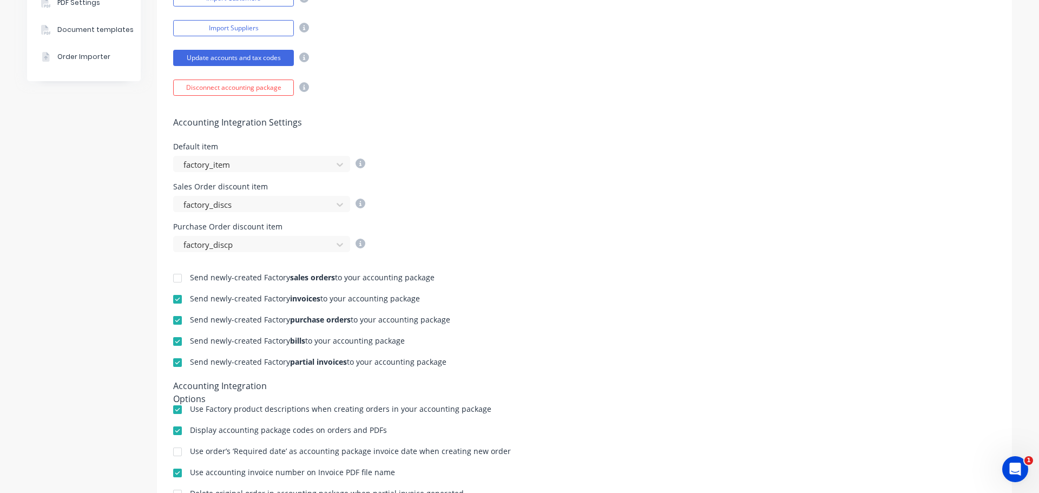
scroll to position [359, 0]
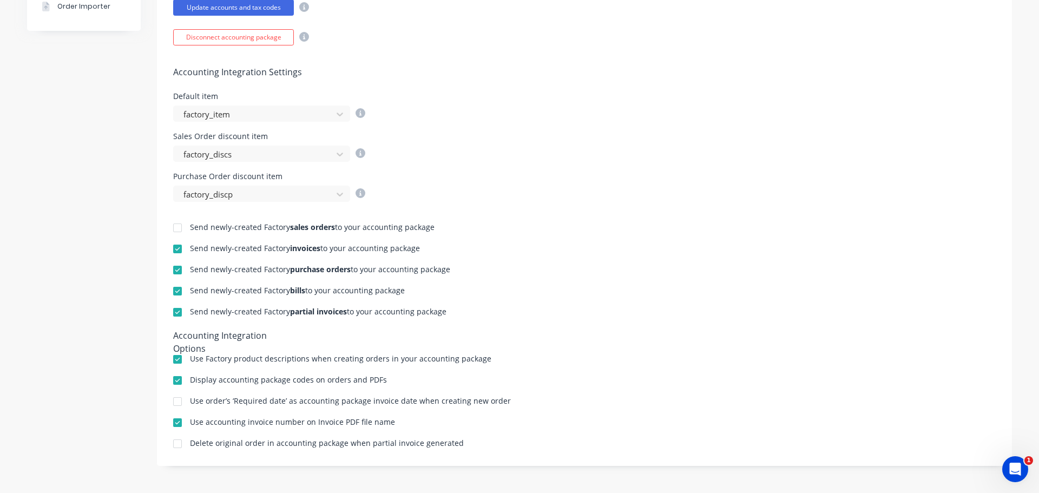
drag, startPoint x: 295, startPoint y: 224, endPoint x: 466, endPoint y: 219, distance: 171.0
click at [466, 219] on div "Send newly-created Factory sales orders to your accounting package Send newly-c…" at bounding box center [584, 326] width 855 height 248
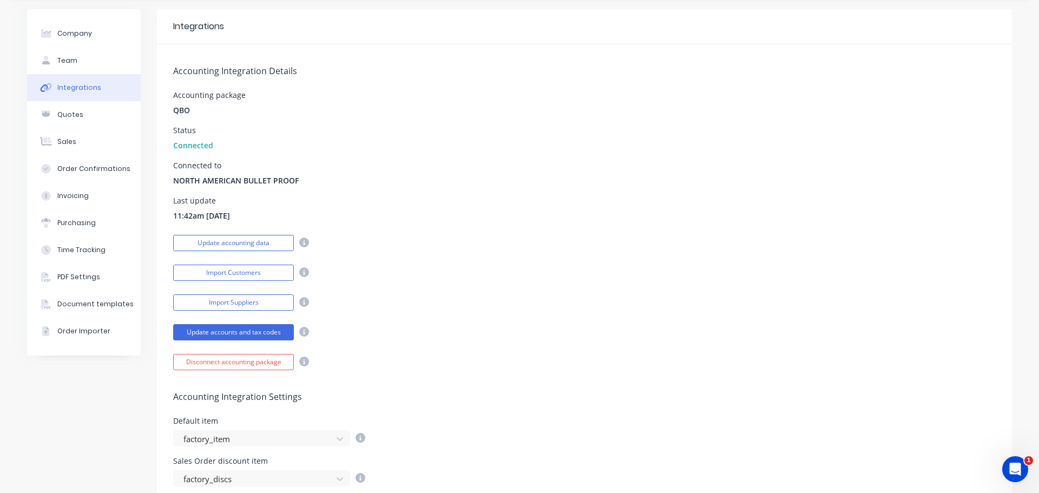
scroll to position [0, 0]
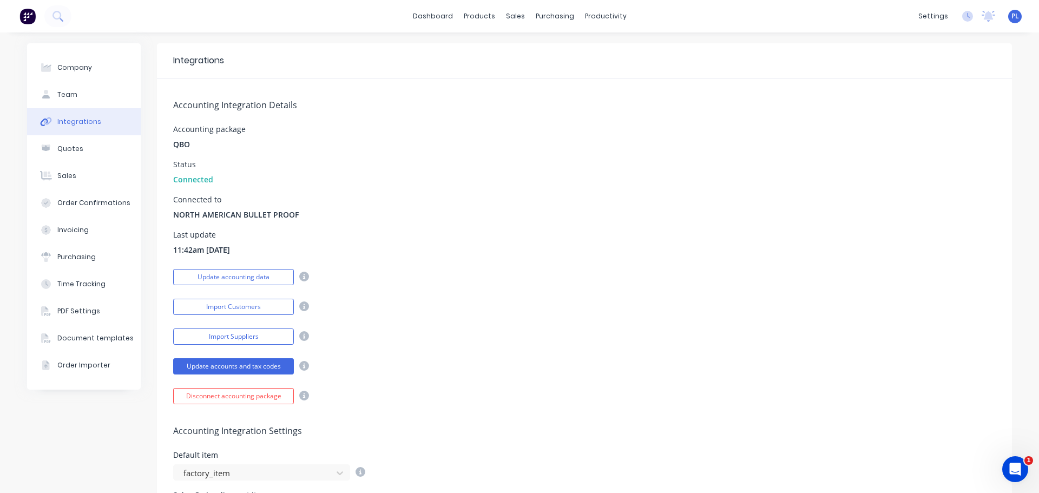
click at [415, 296] on div "Import Customers" at bounding box center [584, 305] width 822 height 19
click at [239, 234] on div "Last update 11:42am 14/10/25" at bounding box center [584, 243] width 822 height 24
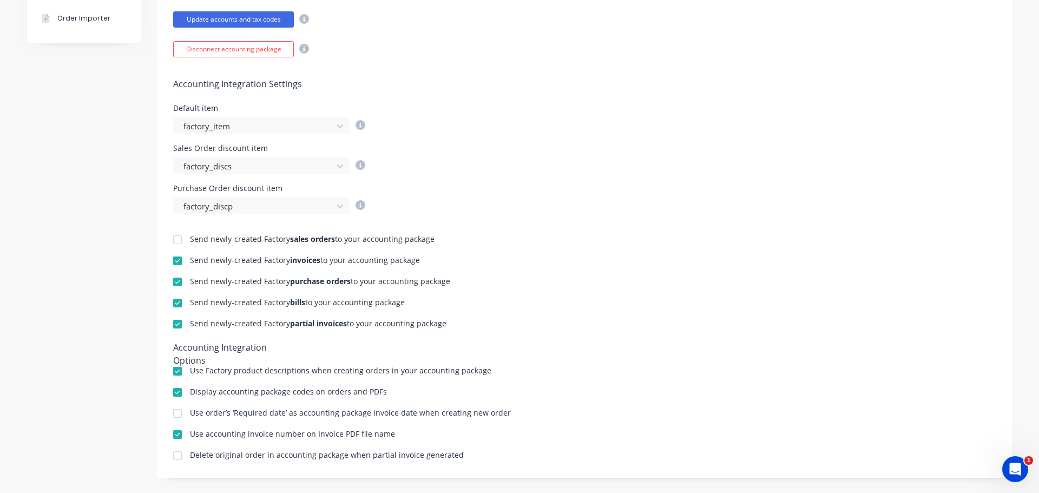
scroll to position [359, 0]
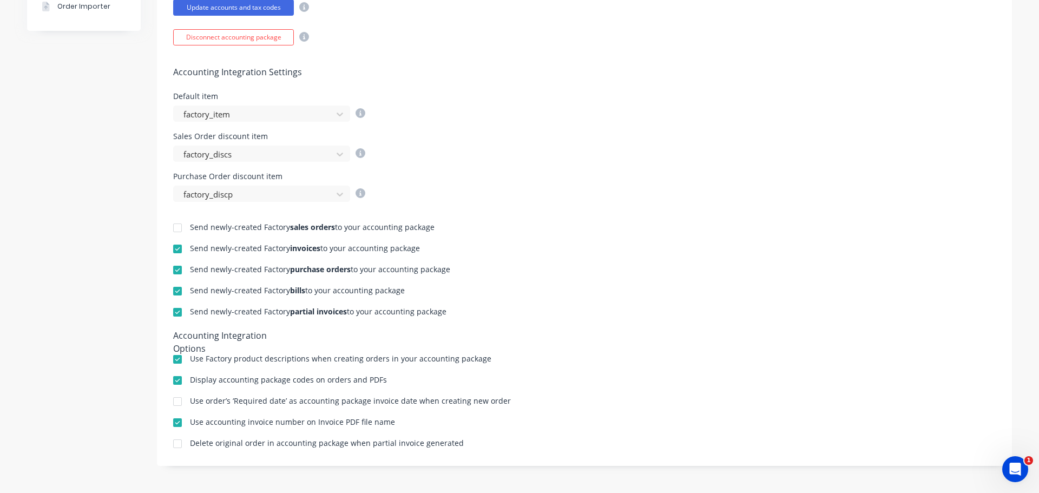
click at [723, 262] on div "Send newly-created Factory sales orders to your accounting package Send newly-c…" at bounding box center [584, 326] width 855 height 248
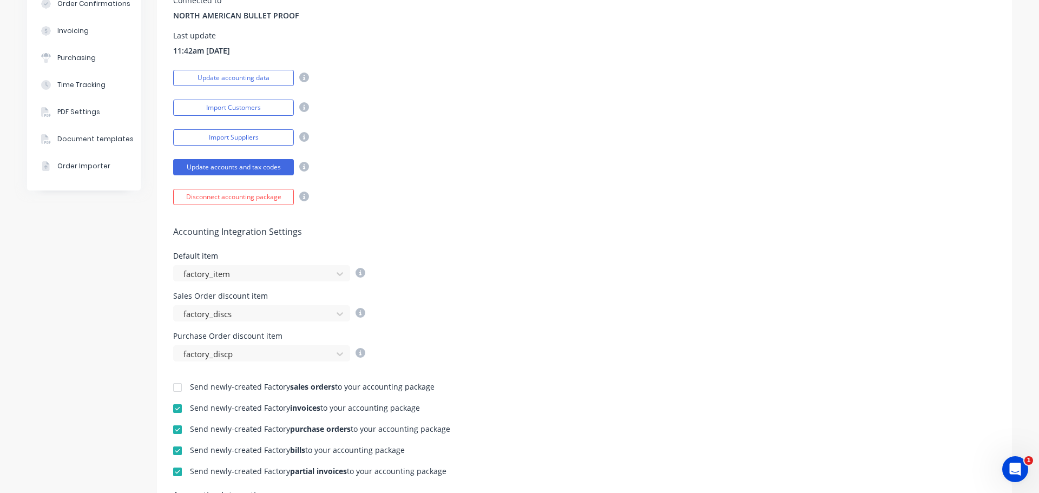
scroll to position [0, 0]
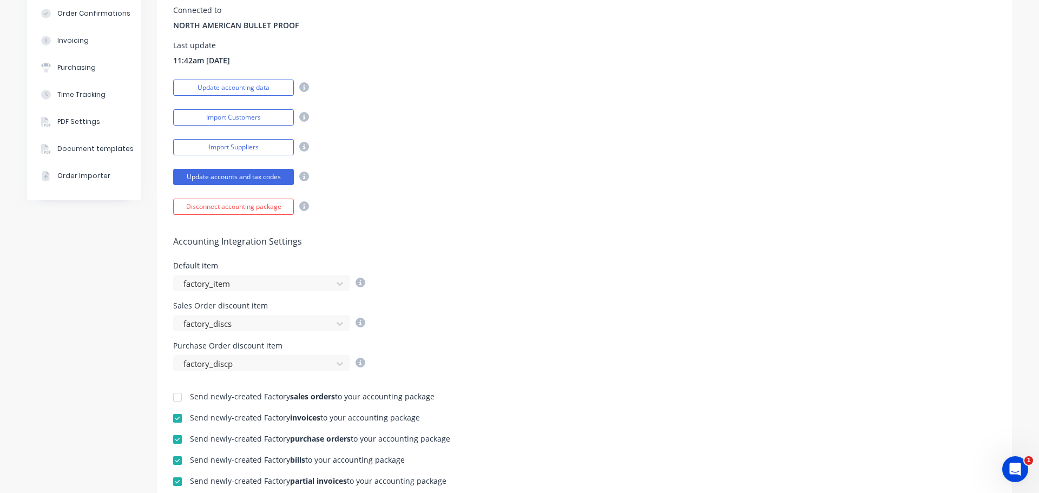
scroll to position [325, 0]
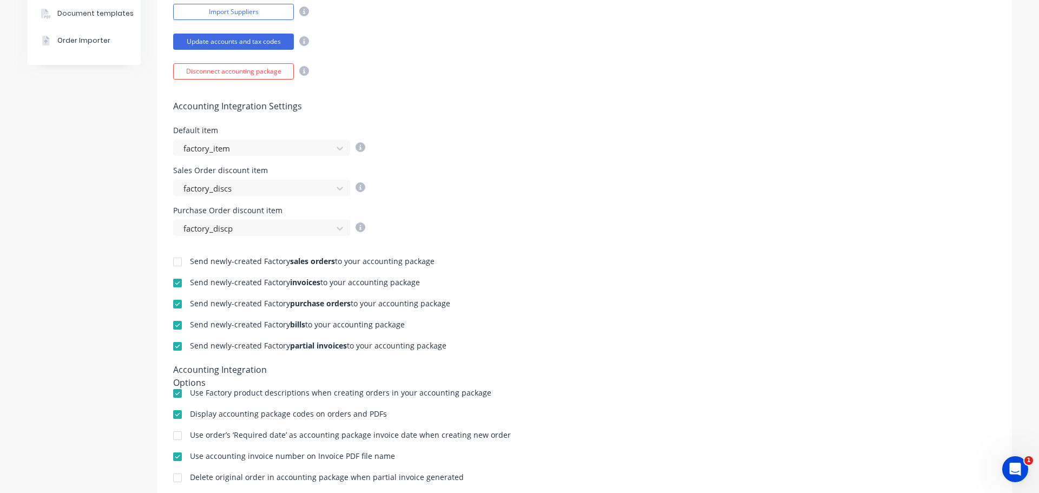
click at [292, 158] on div "Accounting Integration Settings Default item factory_item Sales Order discount …" at bounding box center [584, 158] width 855 height 156
click at [286, 150] on div at bounding box center [254, 149] width 144 height 14
click at [461, 125] on div "Accounting Integration Settings Default item factory_item Sales Order discount …" at bounding box center [584, 158] width 855 height 156
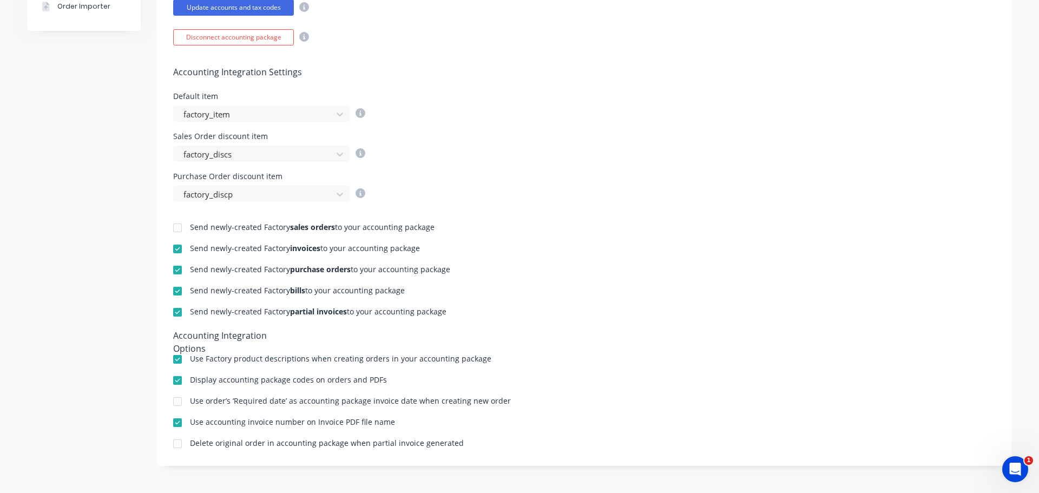
scroll to position [34, 0]
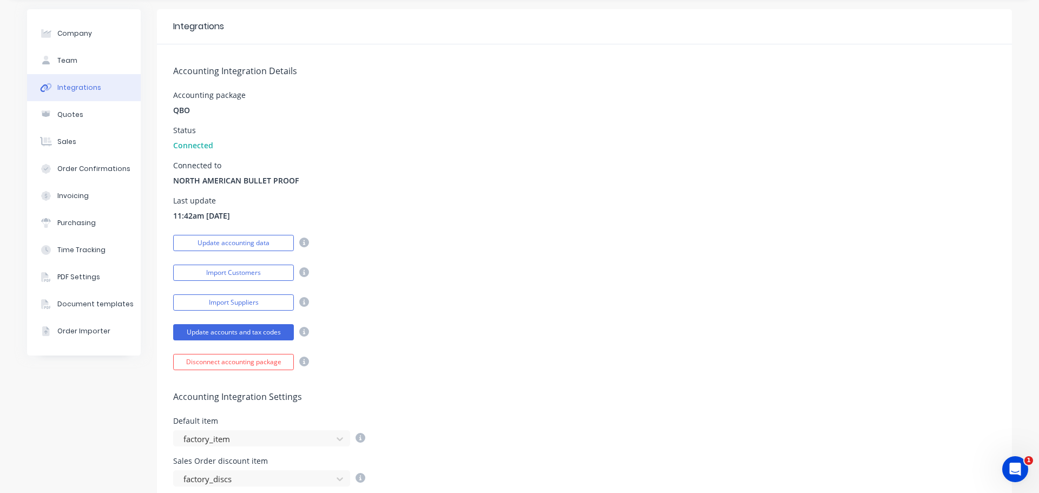
drag, startPoint x: 243, startPoint y: 243, endPoint x: 331, endPoint y: 219, distance: 91.5
click at [243, 243] on button "Update accounting data" at bounding box center [233, 243] width 121 height 16
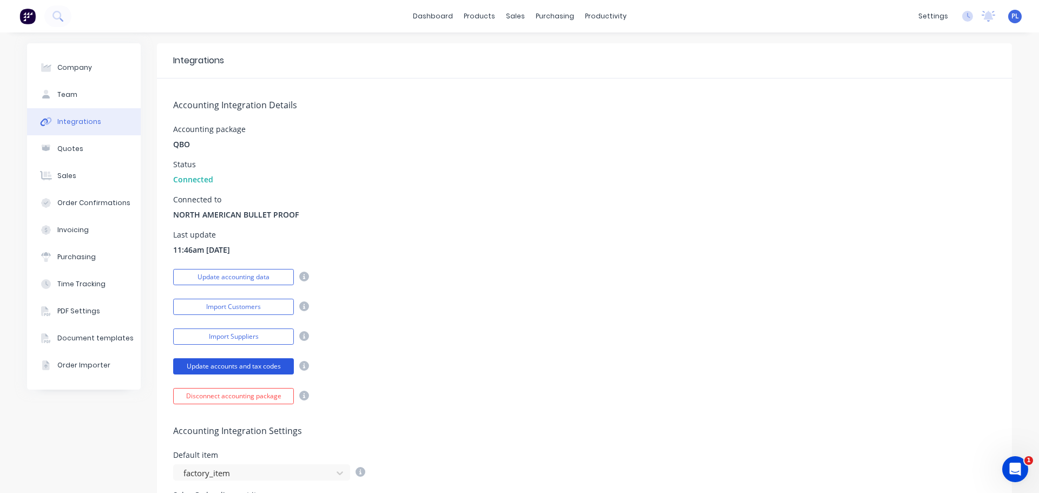
click at [241, 365] on button "Update accounts and tax codes" at bounding box center [233, 366] width 121 height 16
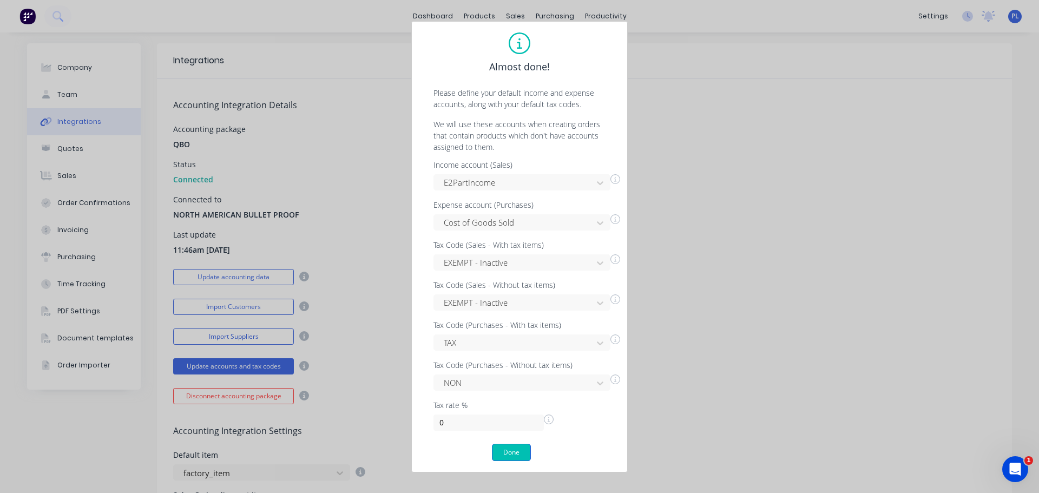
click at [508, 453] on button "Done" at bounding box center [511, 452] width 39 height 17
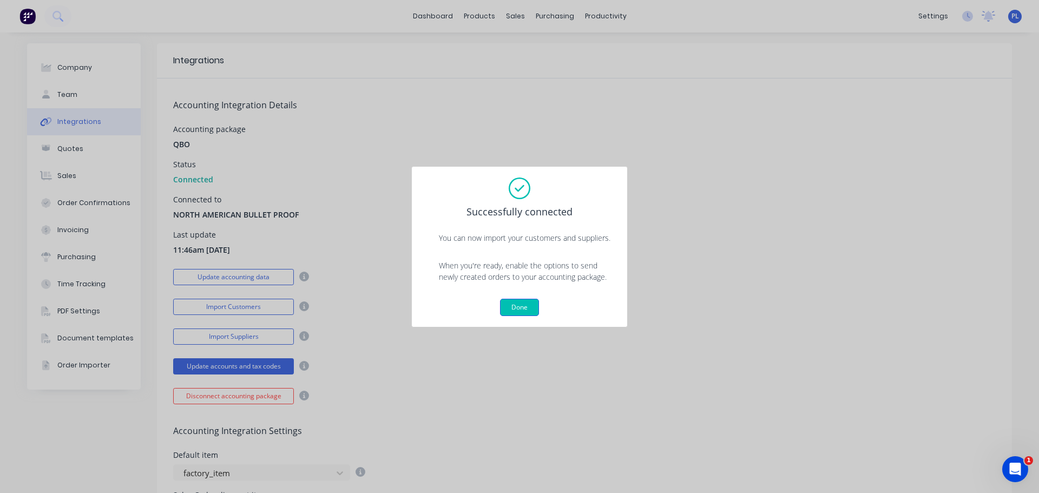
click at [529, 305] on button "Done" at bounding box center [519, 307] width 39 height 17
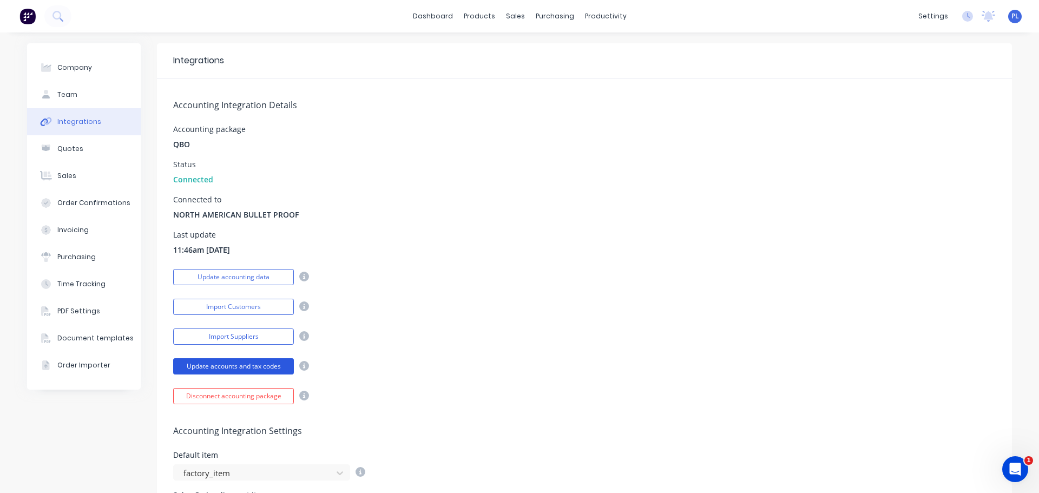
click at [257, 367] on button "Update accounts and tax codes" at bounding box center [233, 366] width 121 height 16
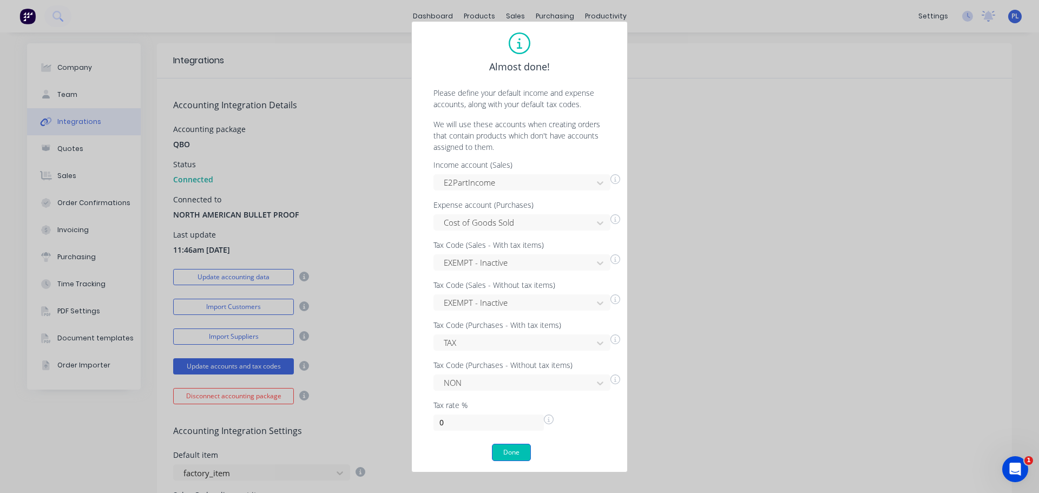
click at [500, 449] on button "Done" at bounding box center [511, 452] width 39 height 17
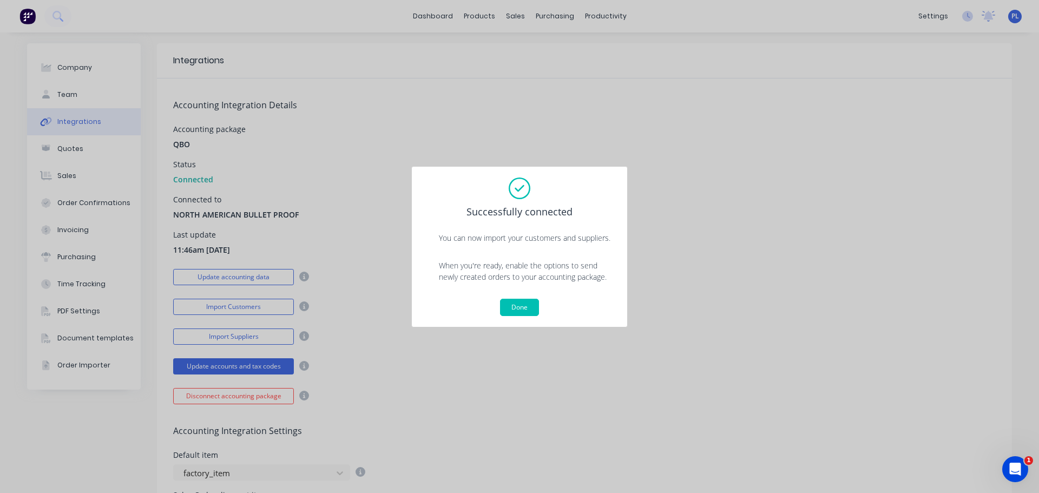
click at [510, 292] on div "Successfully connected You can now import your customers and suppliers. When yo…" at bounding box center [519, 246] width 194 height 138
click at [511, 306] on button "Done" at bounding box center [519, 307] width 39 height 17
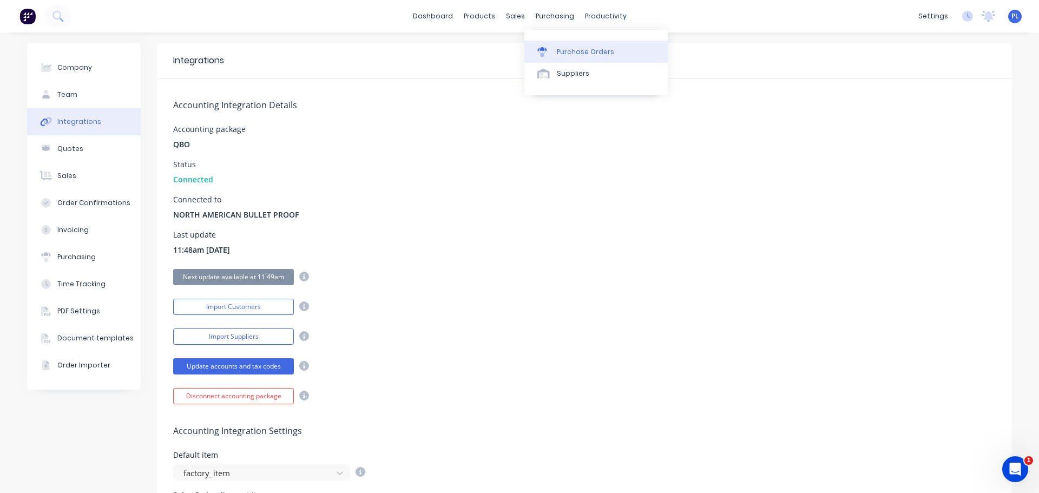
click at [572, 48] on div "Purchase Orders" at bounding box center [585, 52] width 57 height 10
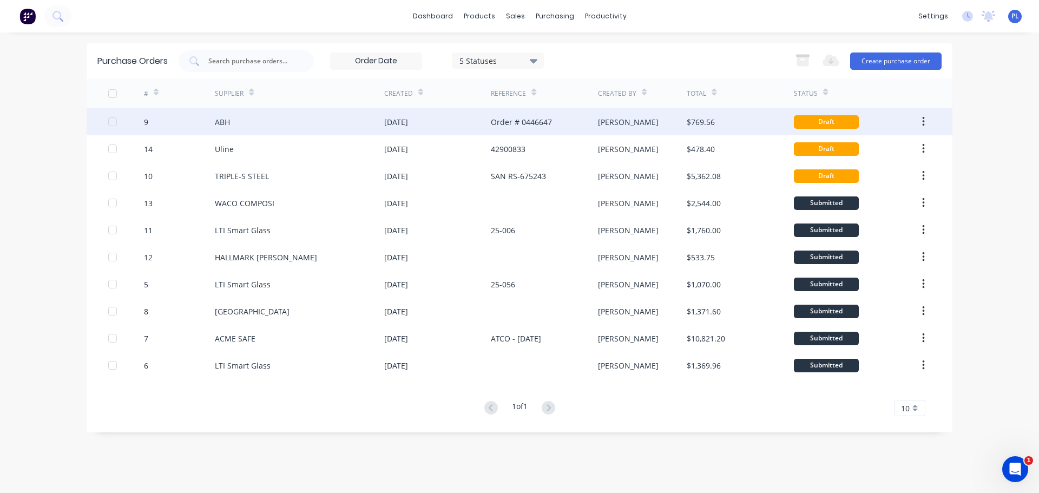
click at [649, 130] on div "[PERSON_NAME]" at bounding box center [642, 121] width 89 height 27
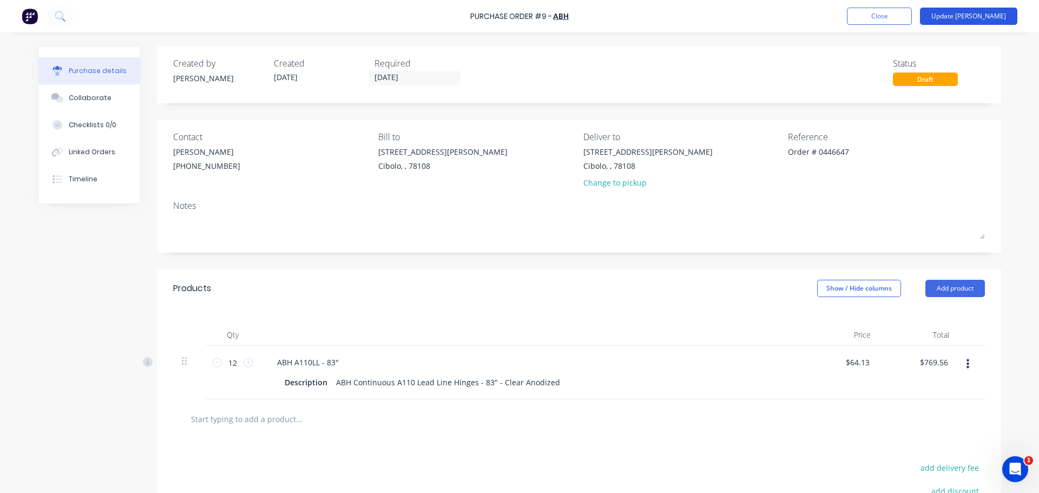
click at [985, 18] on button "Update [PERSON_NAME]" at bounding box center [968, 16] width 97 height 17
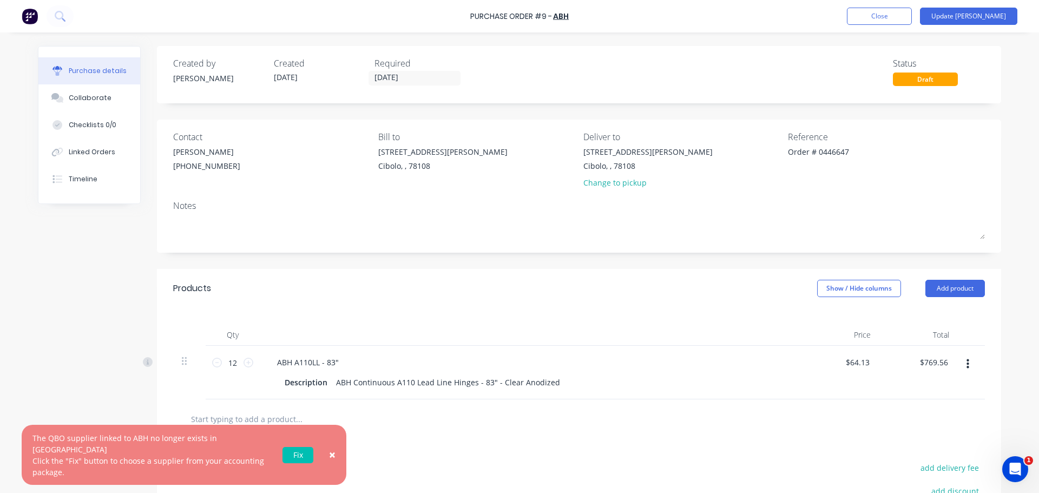
click at [324, 457] on button "×" at bounding box center [332, 455] width 28 height 26
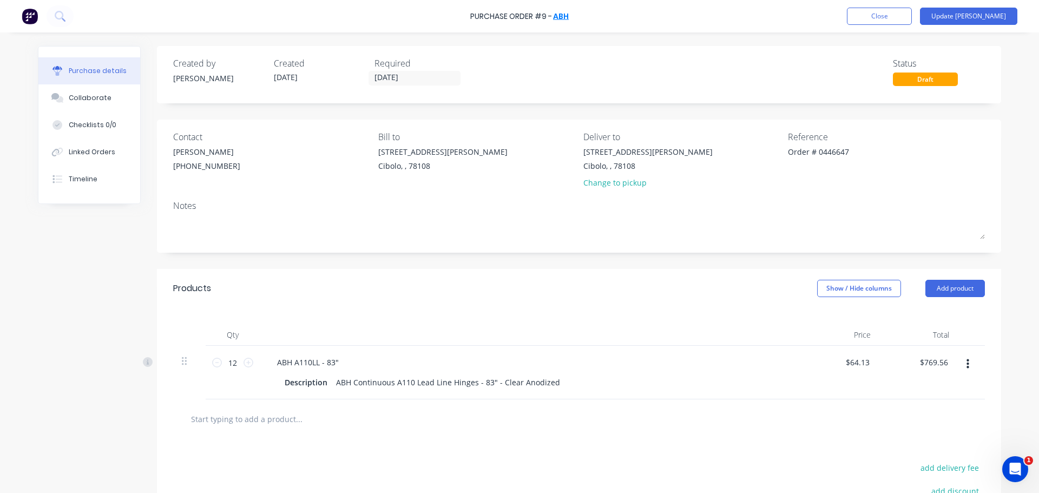
type textarea "x"
click at [564, 15] on link "ABH" at bounding box center [561, 16] width 16 height 11
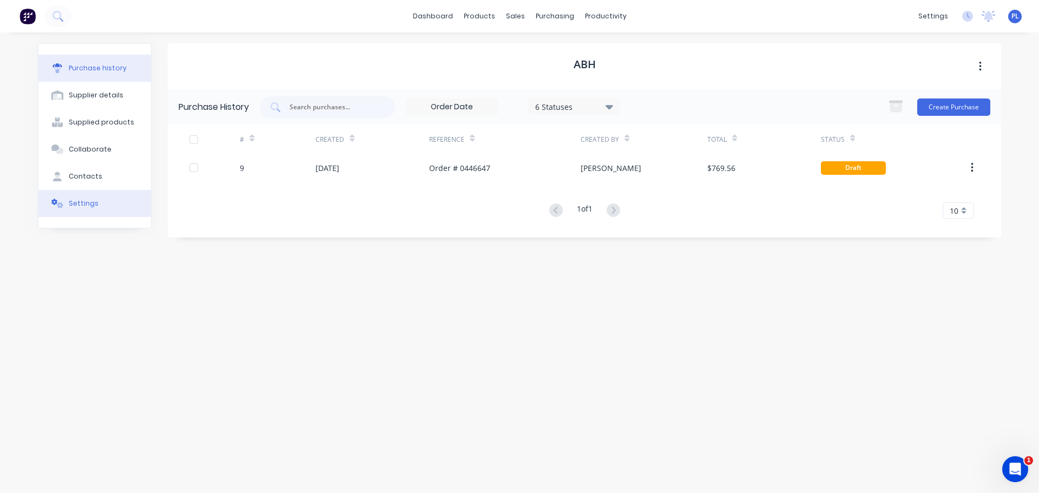
drag, startPoint x: 116, startPoint y: 195, endPoint x: 155, endPoint y: 197, distance: 39.0
click at [116, 196] on button "Settings" at bounding box center [94, 203] width 113 height 27
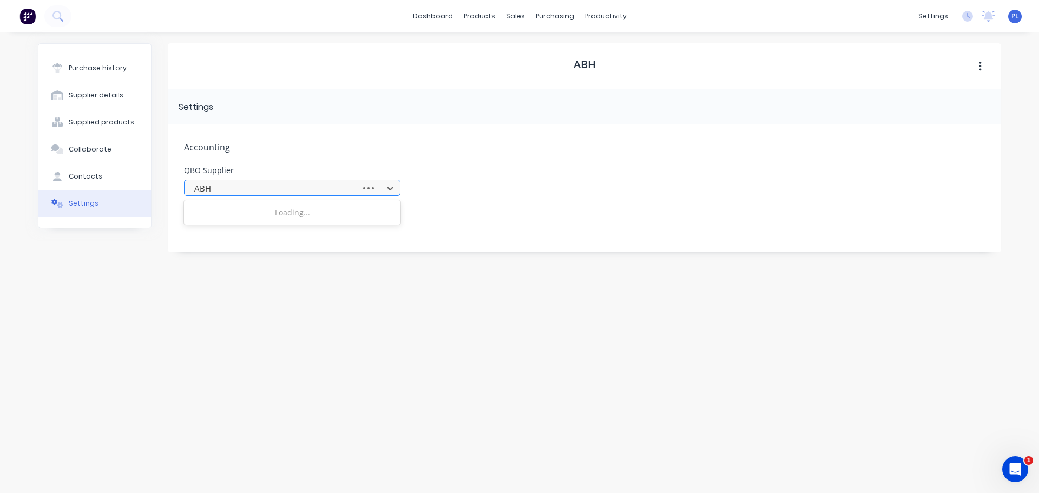
click at [320, 180] on div "ABH" at bounding box center [292, 188] width 216 height 16
drag, startPoint x: 429, startPoint y: 143, endPoint x: 733, endPoint y: 168, distance: 305.0
click at [447, 144] on span "Accounting" at bounding box center [584, 147] width 801 height 13
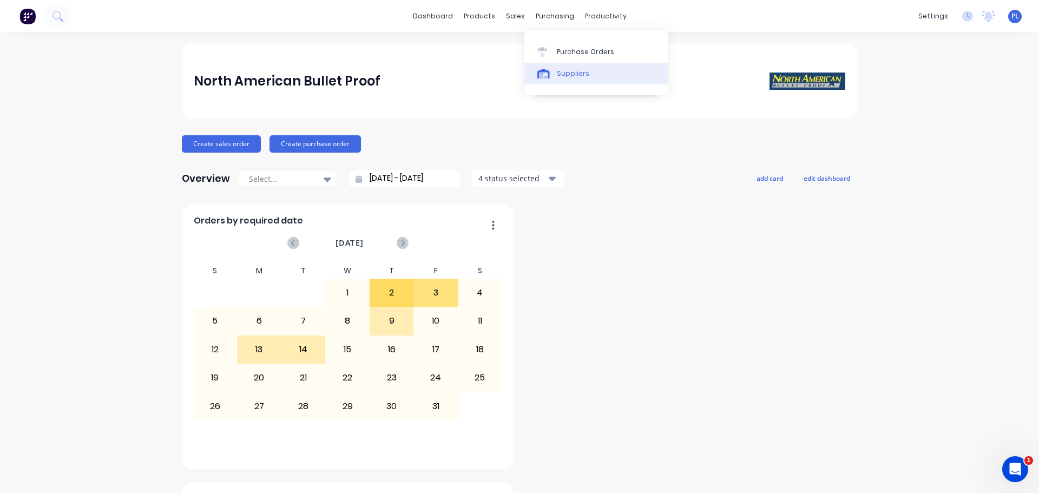
click at [574, 69] on div "Suppliers" at bounding box center [573, 74] width 32 height 10
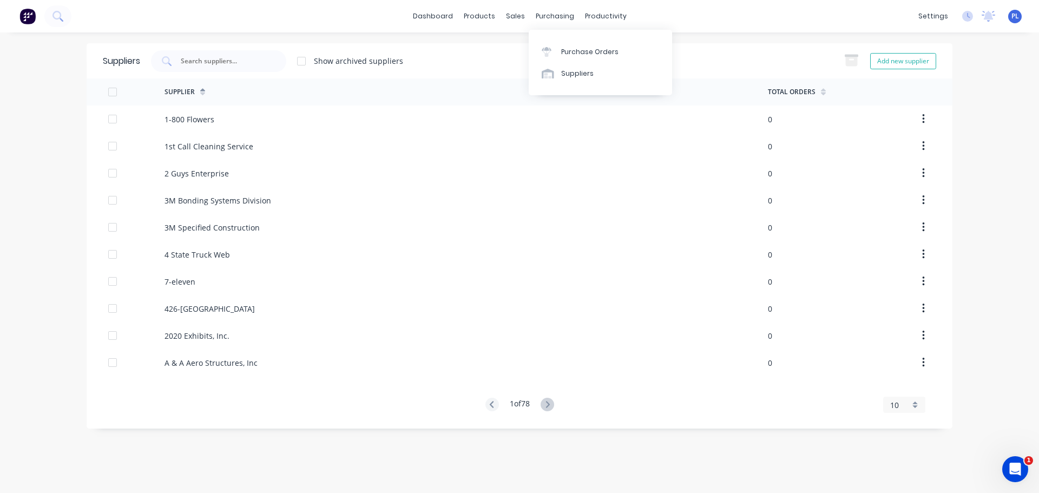
drag, startPoint x: 564, startPoint y: 71, endPoint x: 311, endPoint y: 82, distance: 252.8
click at [564, 71] on div "Suppliers" at bounding box center [577, 74] width 32 height 10
click at [208, 65] on input "text" at bounding box center [225, 61] width 90 height 11
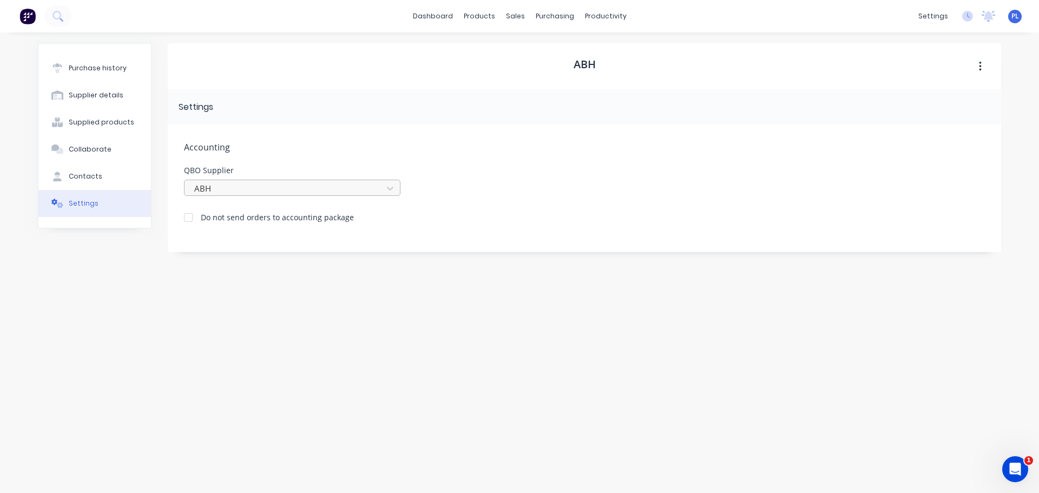
click at [239, 187] on div at bounding box center [285, 189] width 184 height 14
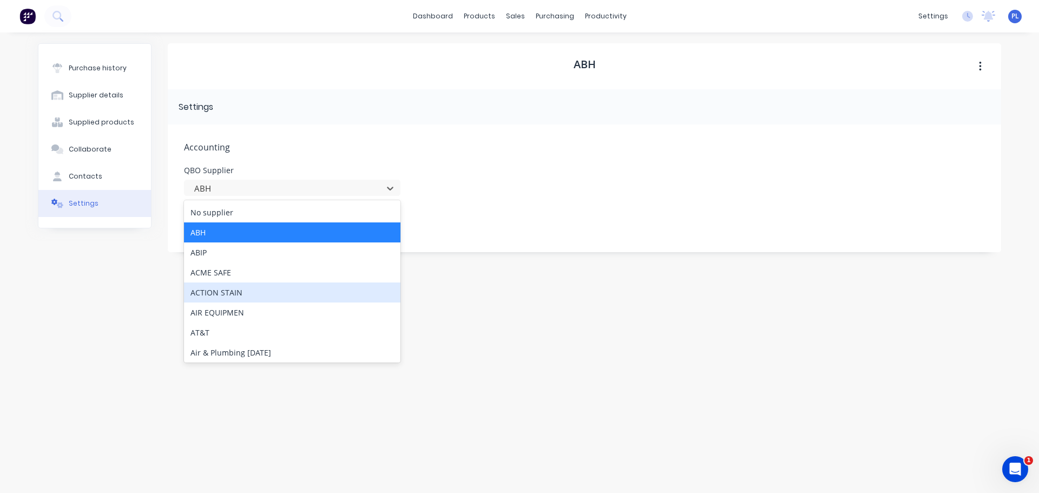
click at [268, 300] on div "ACTION STAIN" at bounding box center [292, 292] width 216 height 20
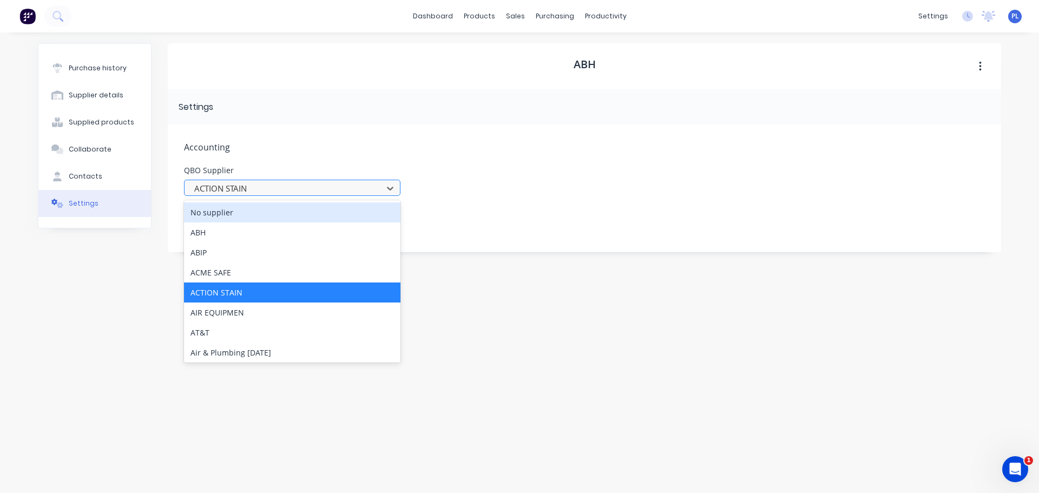
click at [233, 187] on div at bounding box center [285, 189] width 184 height 14
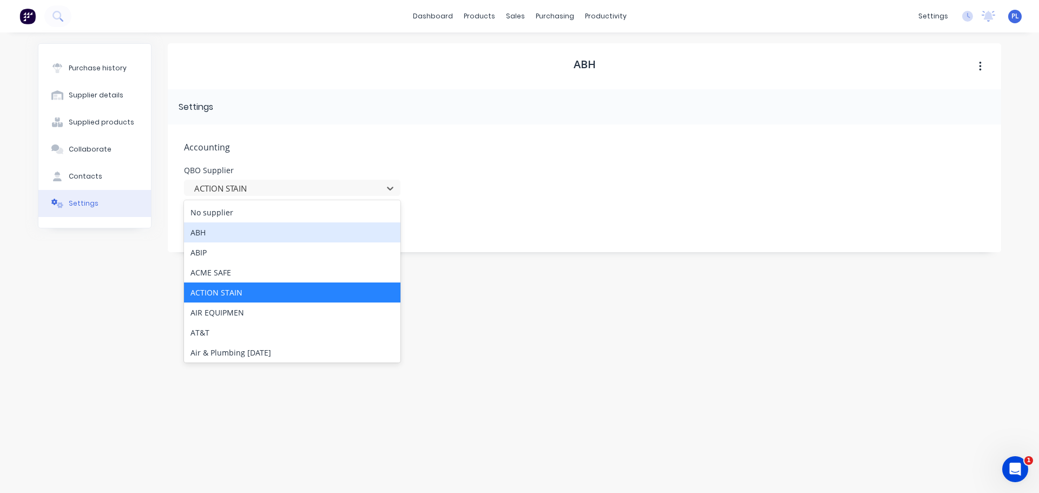
click at [216, 238] on div "ABH" at bounding box center [292, 232] width 216 height 20
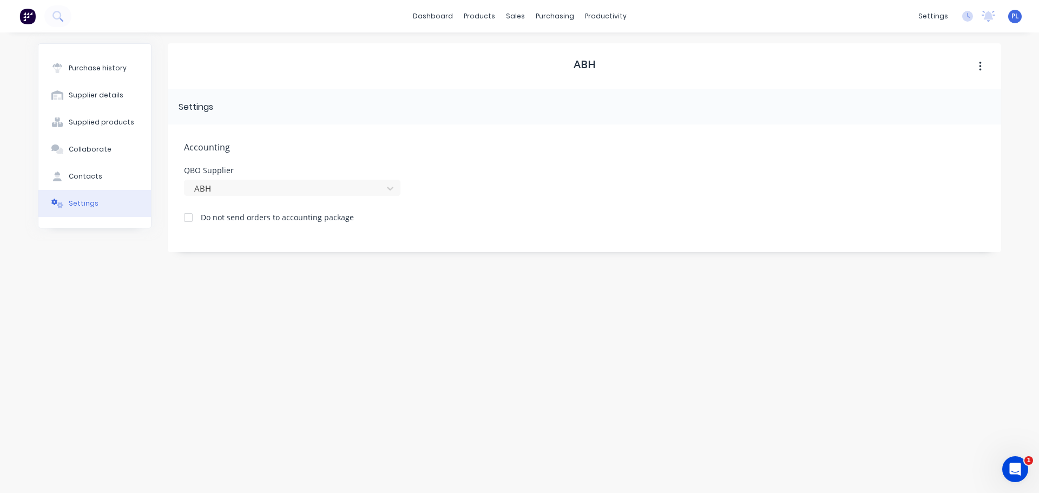
drag, startPoint x: 372, startPoint y: 116, endPoint x: 107, endPoint y: 21, distance: 281.8
click at [371, 117] on div "Settings" at bounding box center [584, 106] width 833 height 35
click at [119, 58] on button "Purchase history" at bounding box center [94, 68] width 113 height 27
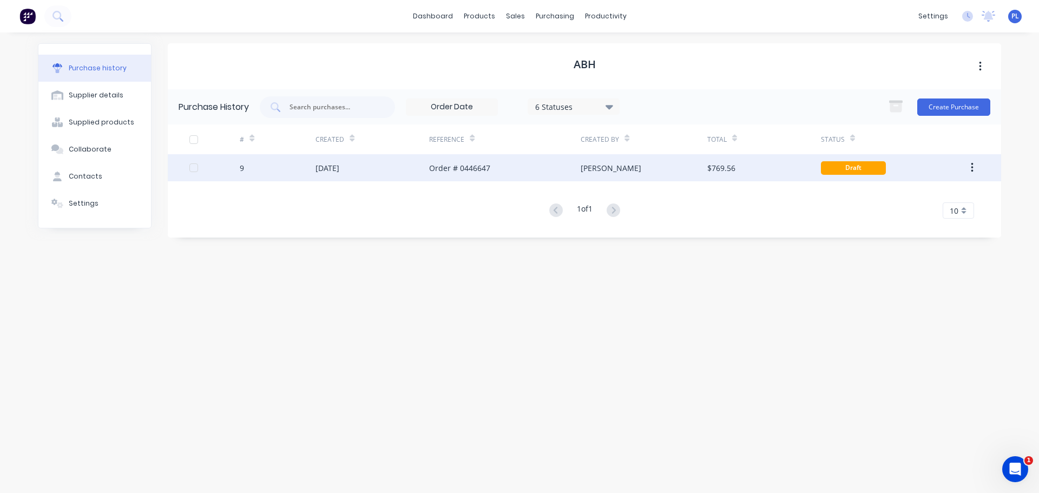
click at [690, 157] on div "[PERSON_NAME]" at bounding box center [643, 167] width 126 height 27
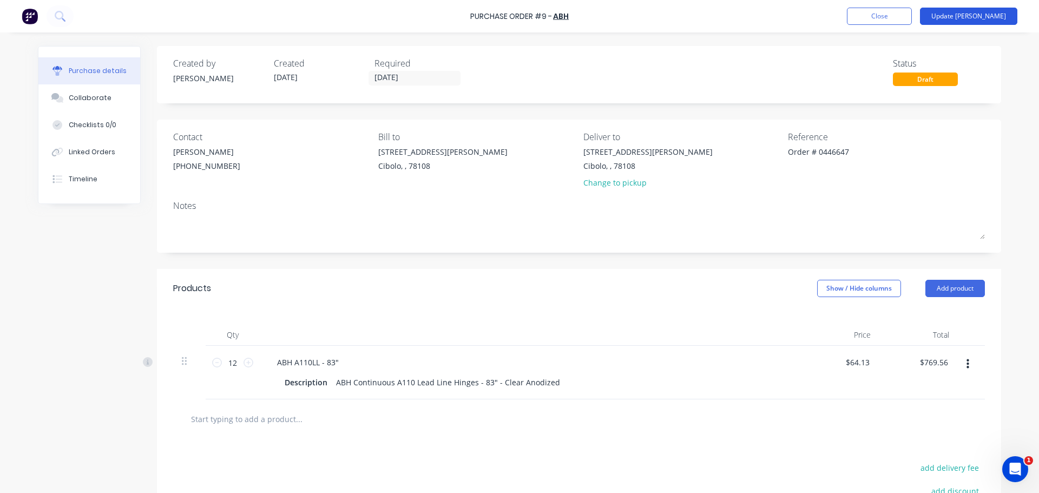
click at [1002, 19] on button "Update [PERSON_NAME]" at bounding box center [968, 16] width 97 height 17
type textarea "x"
